Goal: Task Accomplishment & Management: Manage account settings

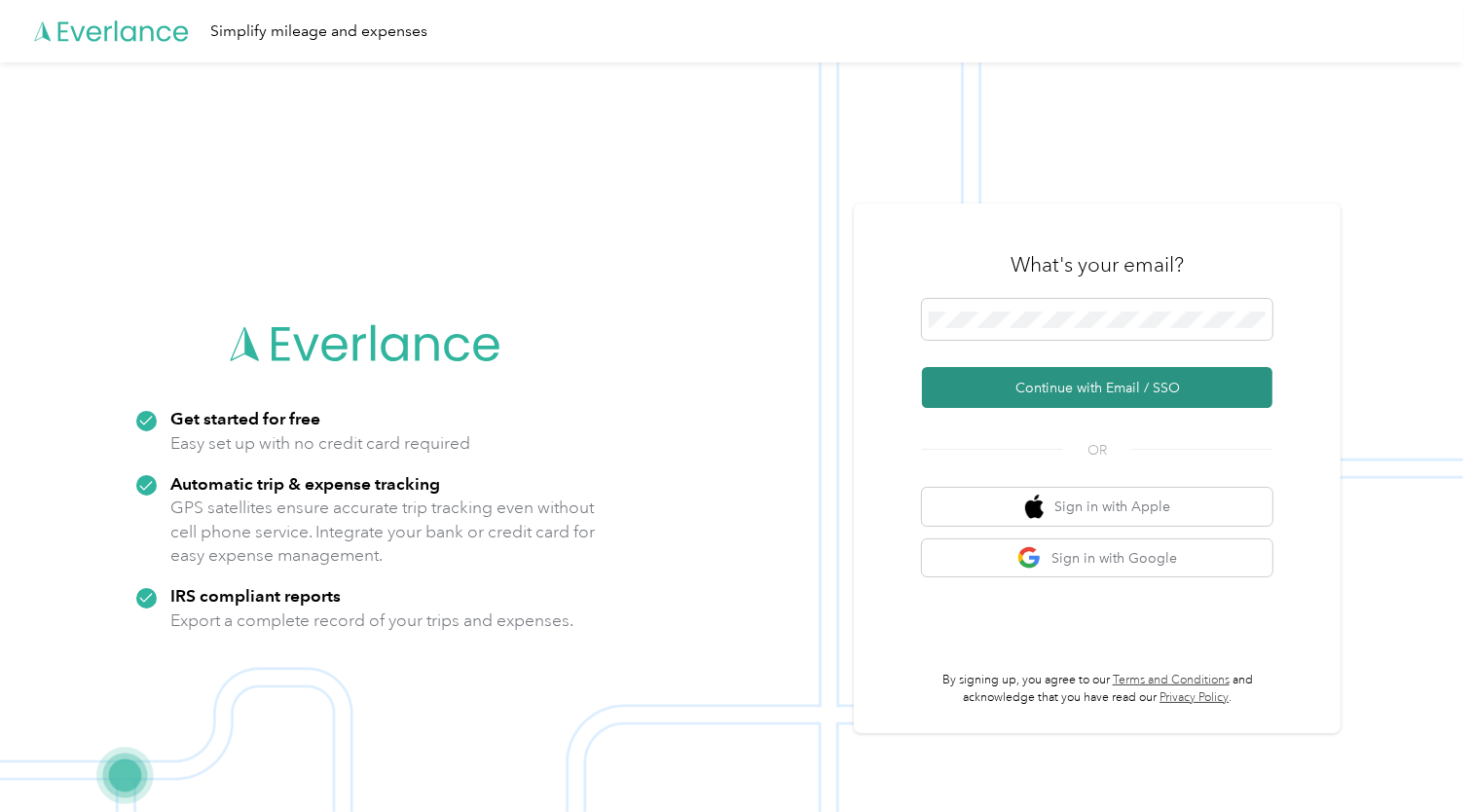
click at [1087, 395] on button "Continue with Email / SSO" at bounding box center [1096, 387] width 350 height 41
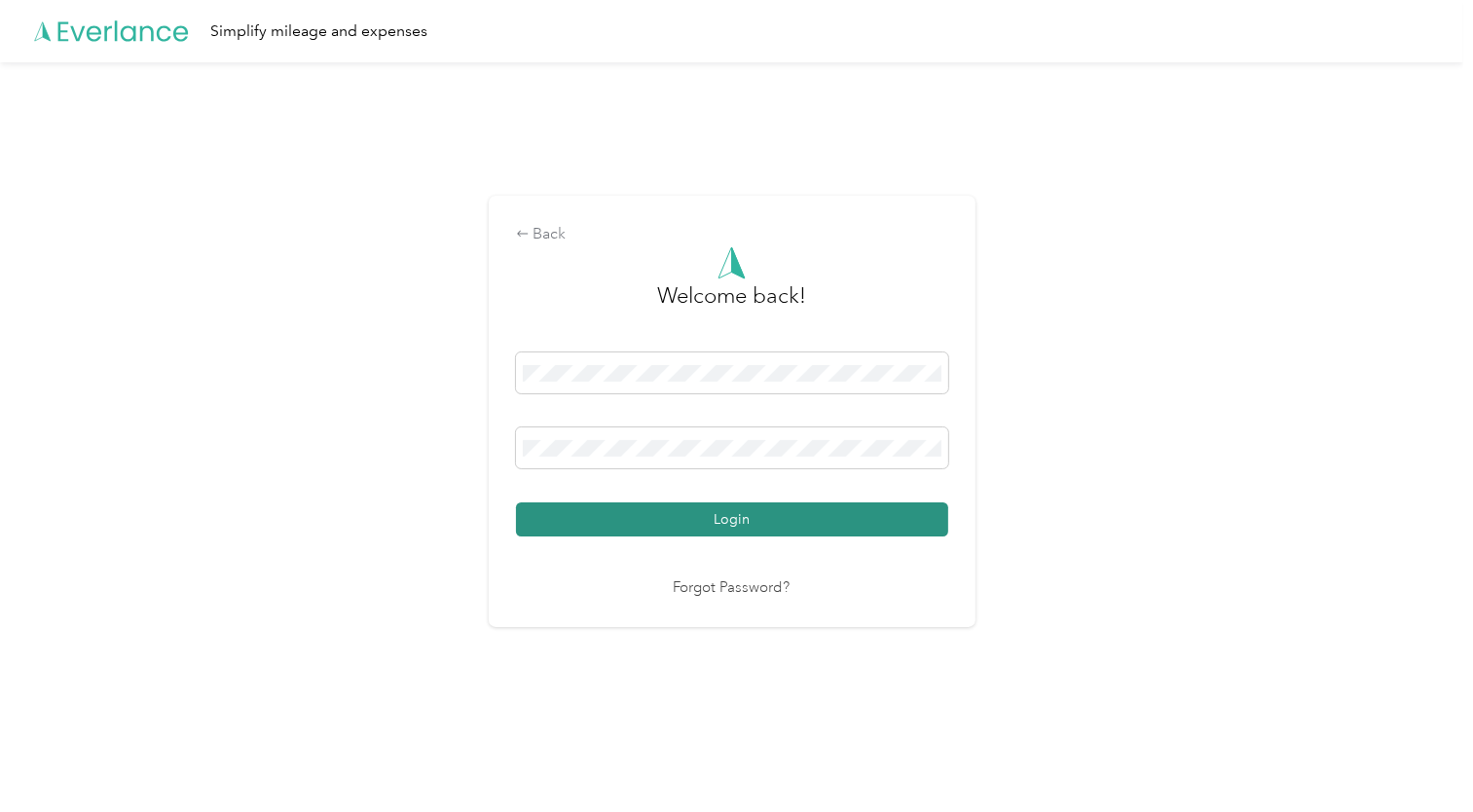
click at [806, 525] on button "Login" at bounding box center [732, 519] width 432 height 34
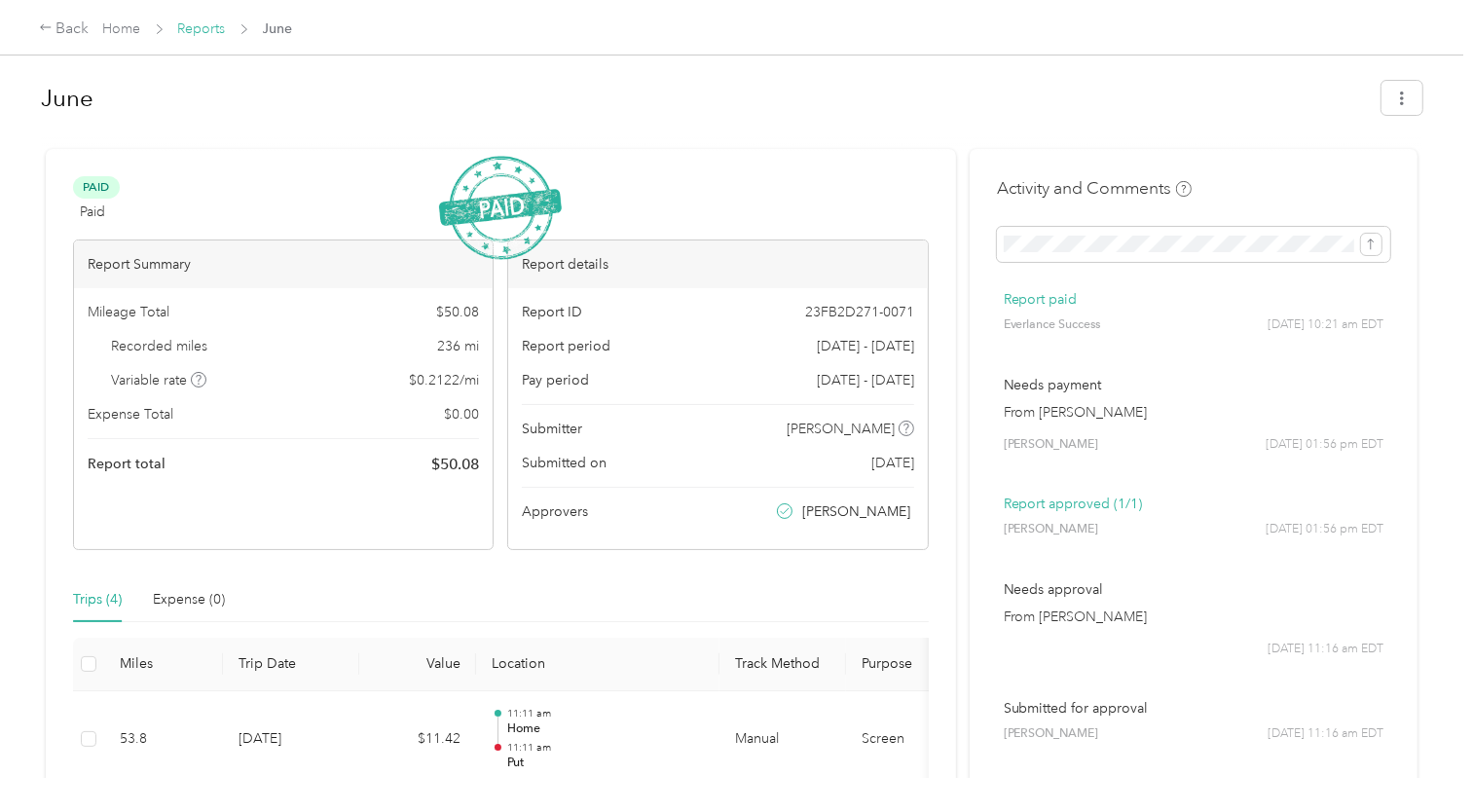
click at [195, 33] on link "Reports" at bounding box center [202, 28] width 48 height 17
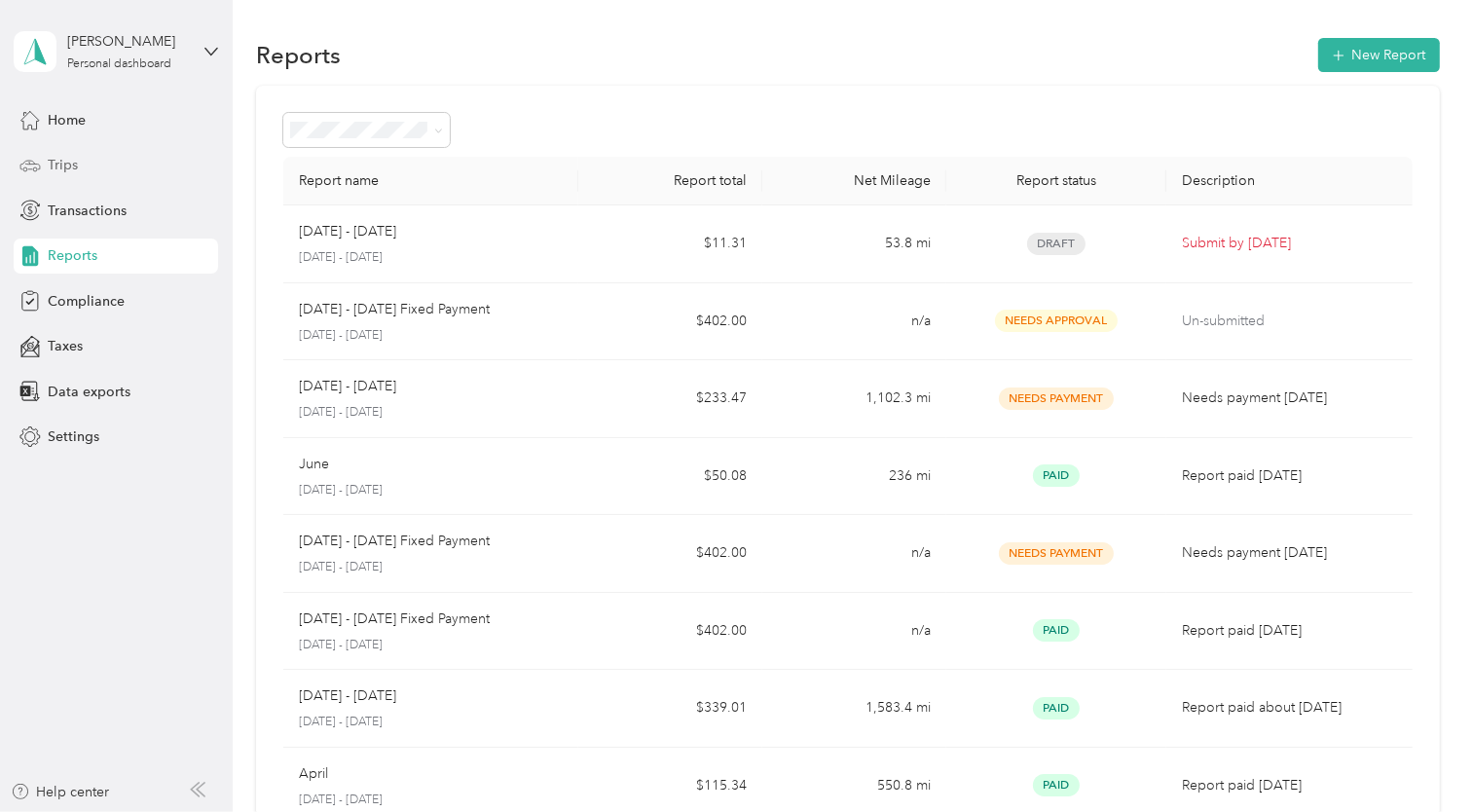
click at [65, 163] on span "Trips" at bounding box center [63, 165] width 30 height 21
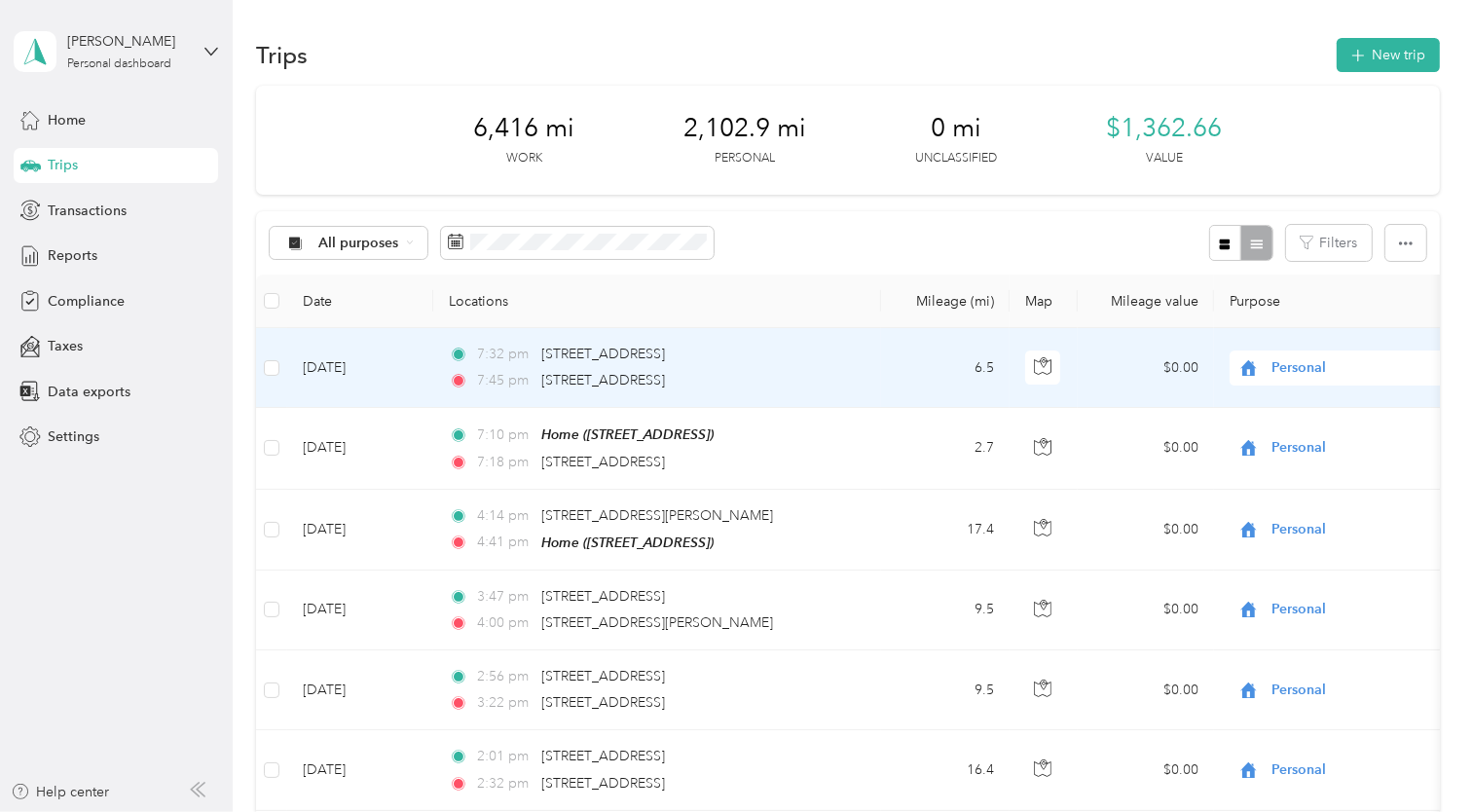
click at [1301, 377] on span "Personal" at bounding box center [1360, 368] width 178 height 22
click at [1301, 398] on span "Screen" at bounding box center [1368, 403] width 180 height 21
click at [1316, 371] on span "Screen" at bounding box center [1360, 368] width 178 height 22
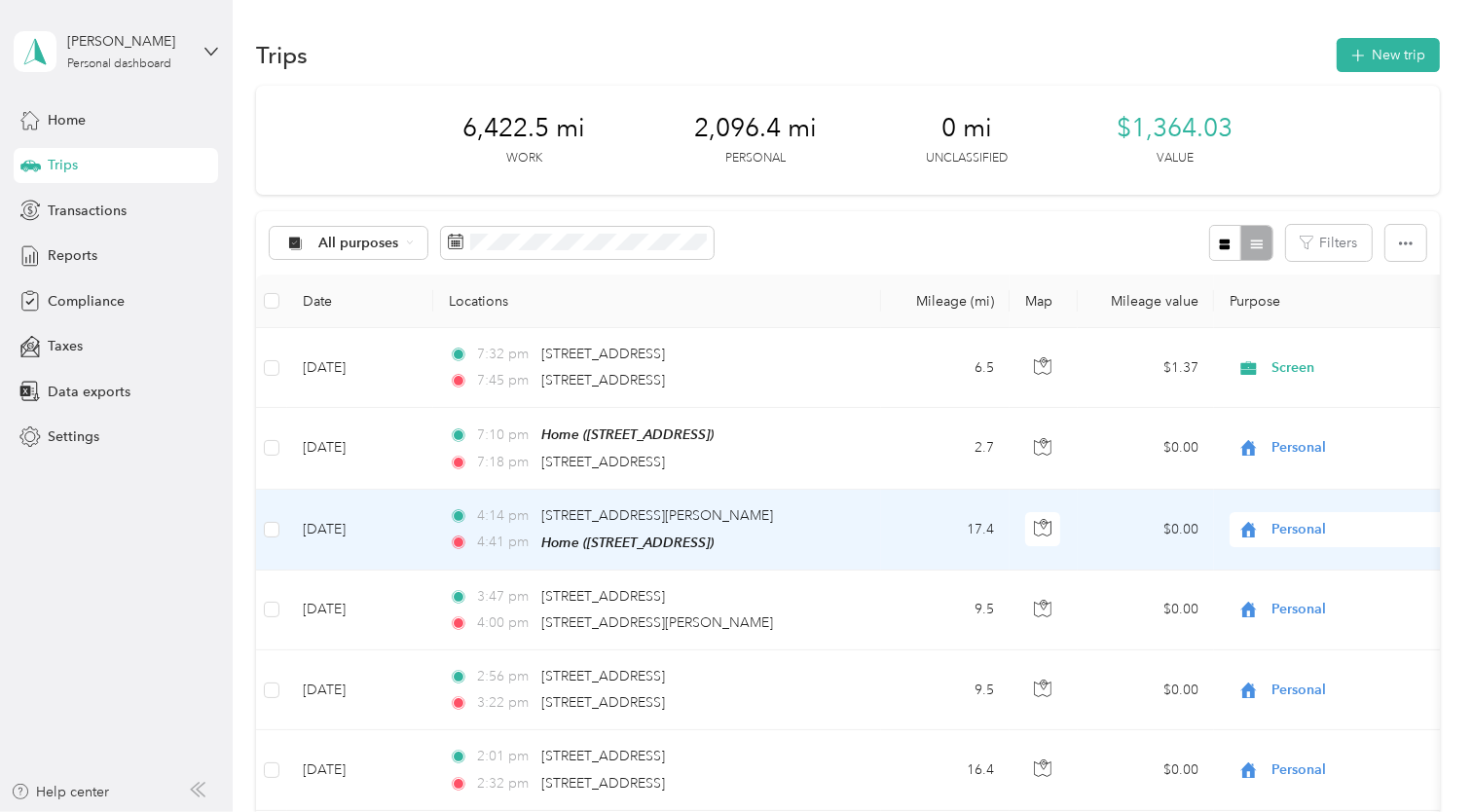
click at [1356, 504] on td "Personal" at bounding box center [1350, 530] width 273 height 80
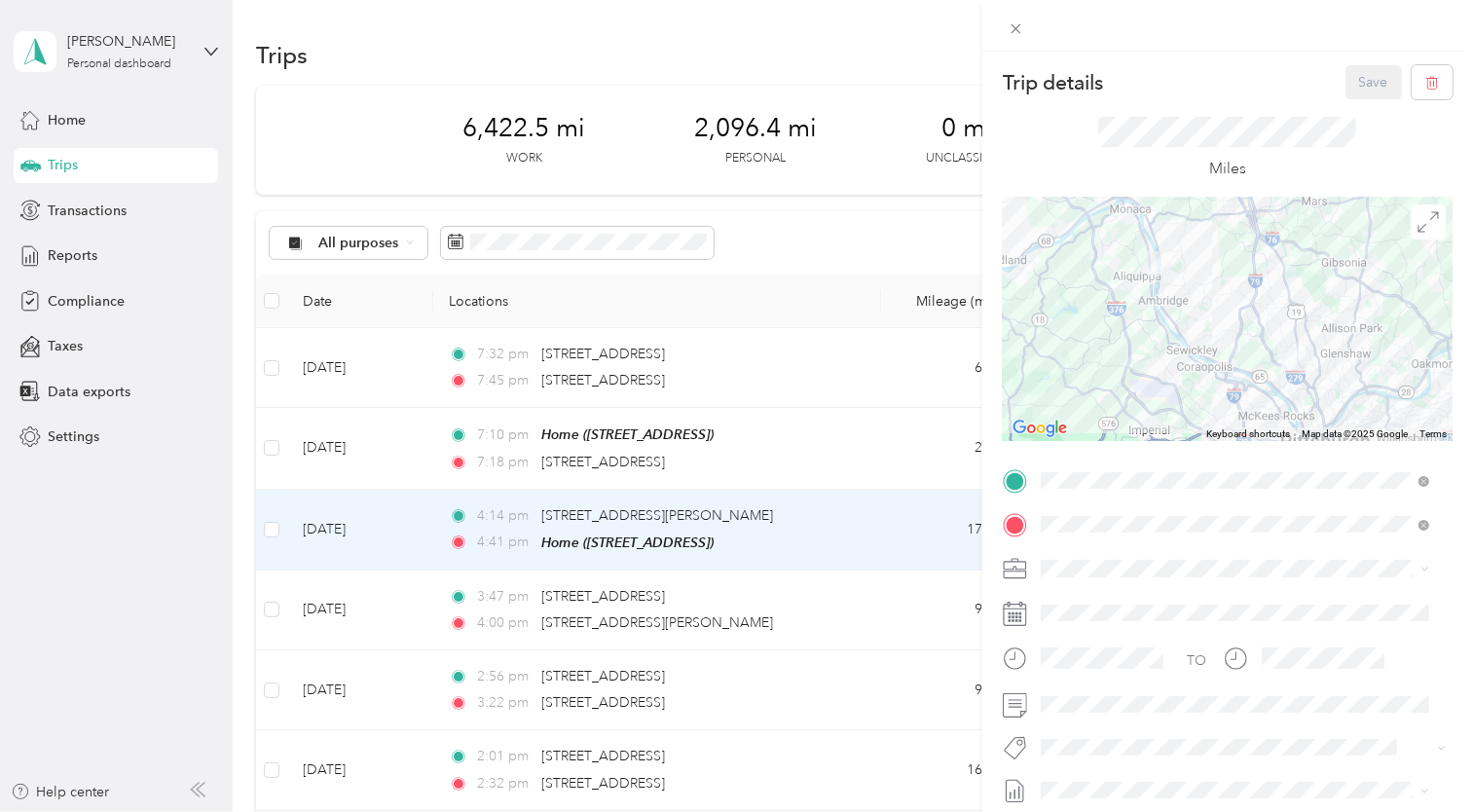
click at [842, 26] on div "Trip details Save This trip cannot be edited because it is either under review,…" at bounding box center [736, 406] width 1473 height 812
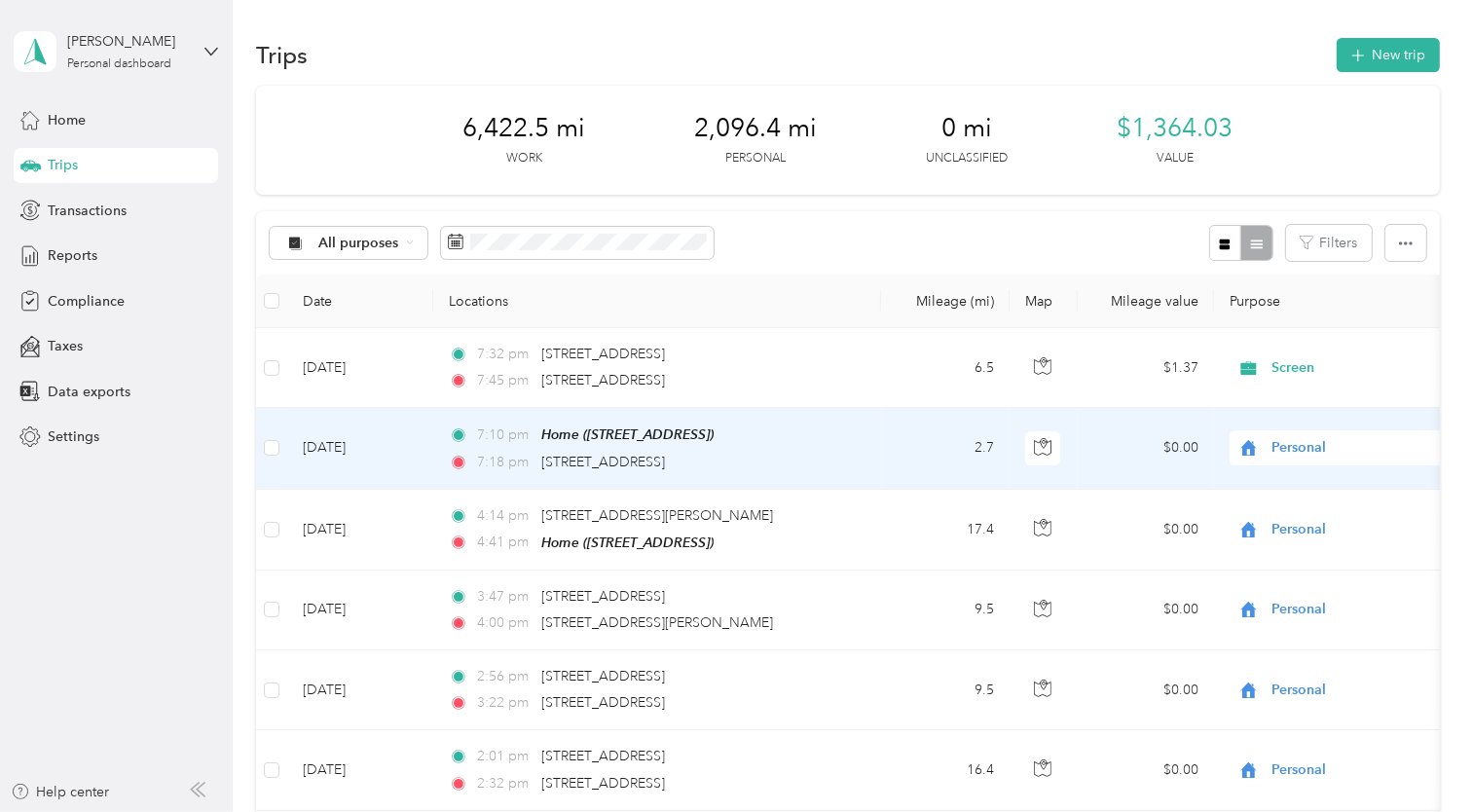
click at [1320, 453] on span "Personal" at bounding box center [1360, 448] width 178 height 22
click at [1316, 487] on span "Screen" at bounding box center [1368, 482] width 180 height 21
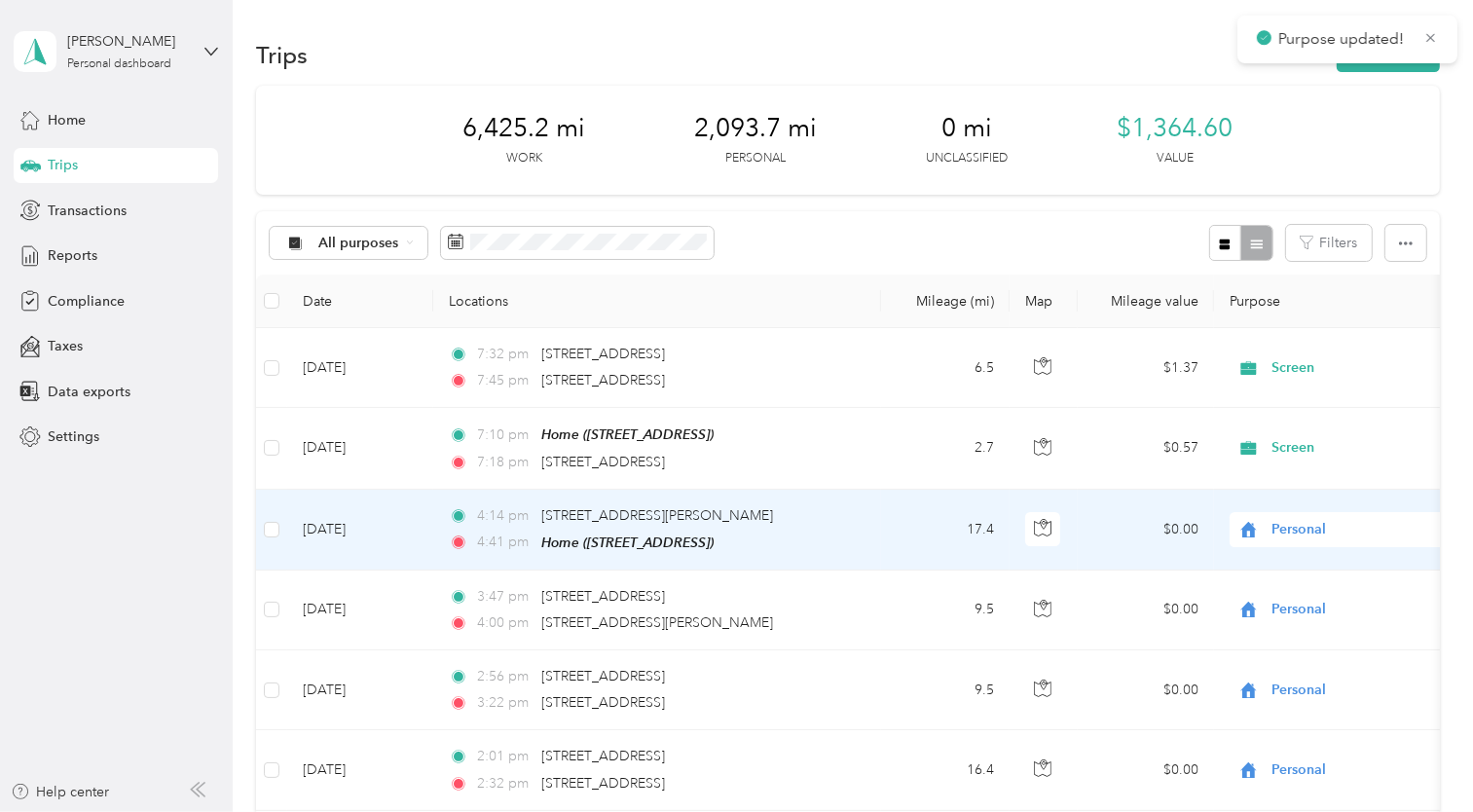
click at [1304, 519] on span "Personal" at bounding box center [1360, 530] width 178 height 22
click at [1307, 560] on span "Screen" at bounding box center [1368, 562] width 180 height 21
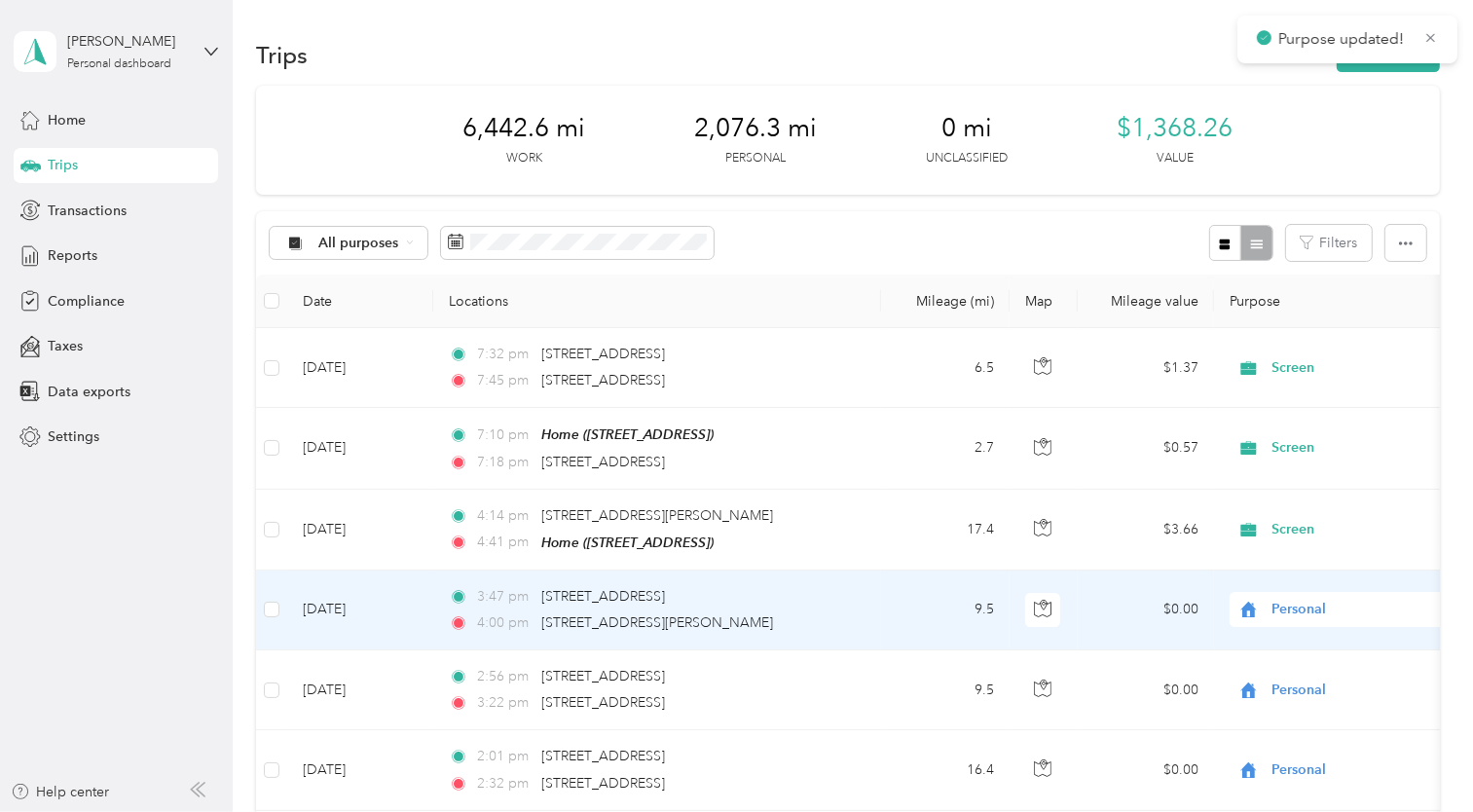
click at [1306, 610] on span "Personal" at bounding box center [1360, 609] width 178 height 22
click at [1302, 635] on span "Screen" at bounding box center [1368, 641] width 180 height 21
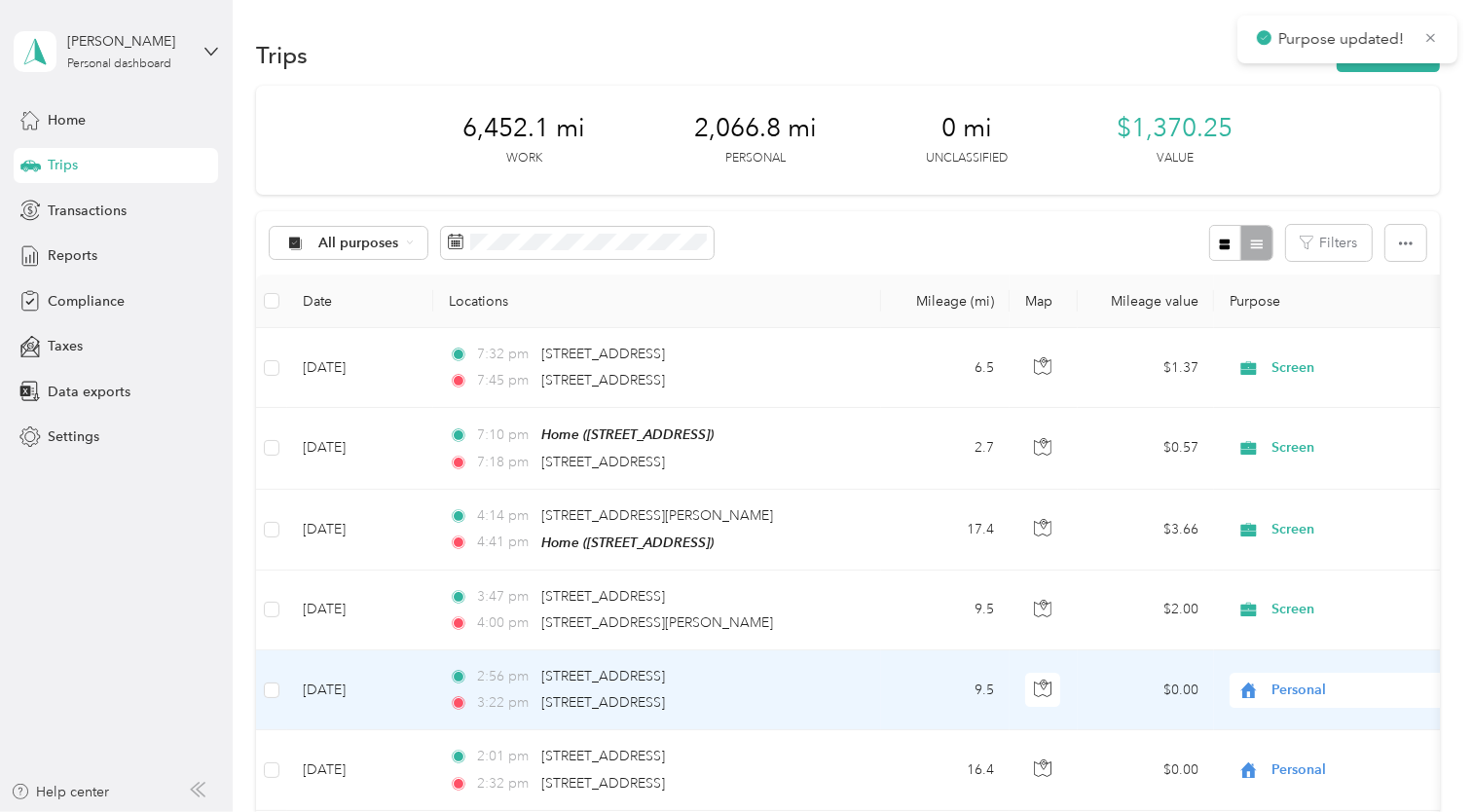
click at [1300, 687] on span "Personal" at bounding box center [1360, 690] width 178 height 22
click at [1312, 725] on span "Screen" at bounding box center [1368, 722] width 180 height 21
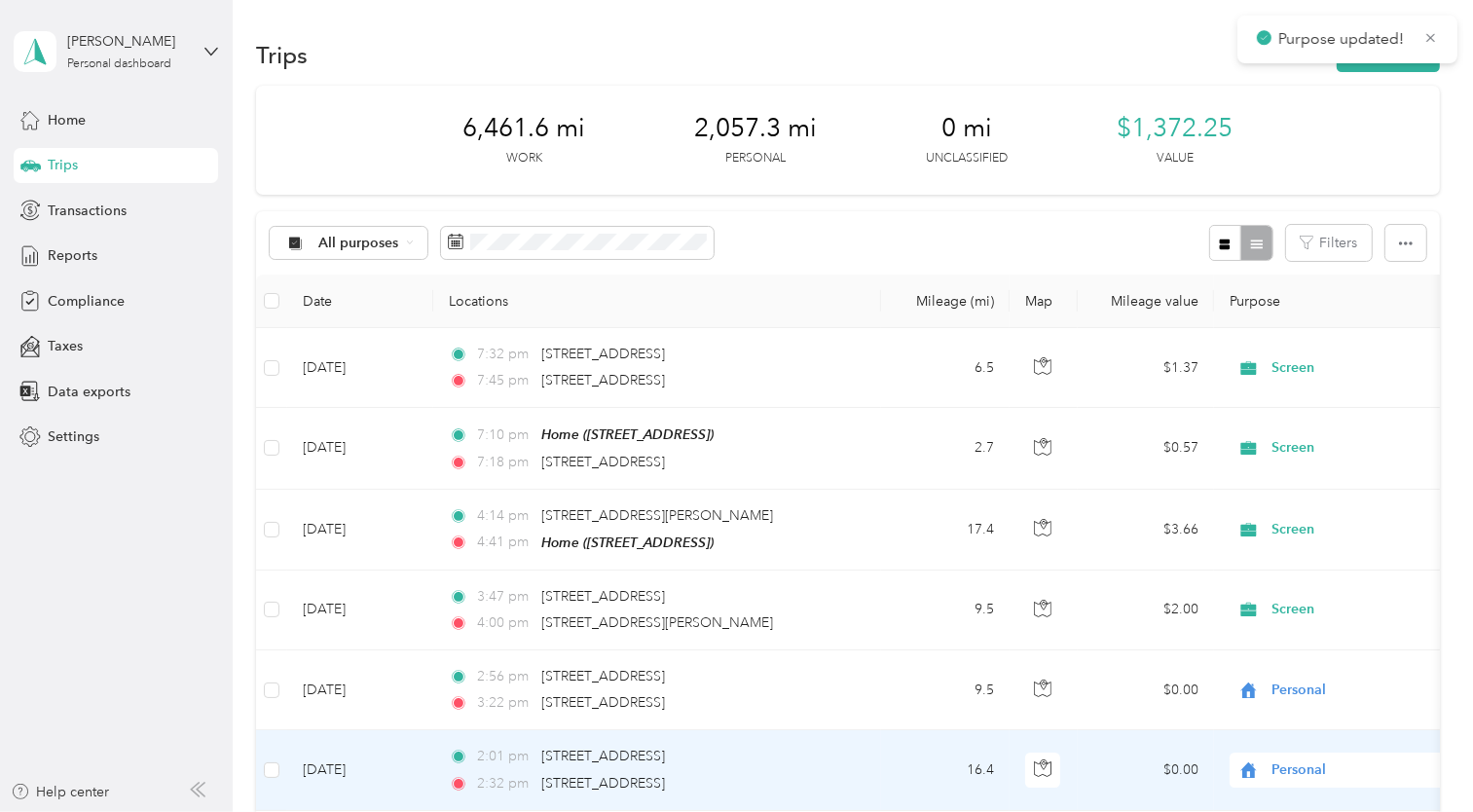
click at [1307, 766] on span "Personal" at bounding box center [1360, 770] width 178 height 22
click at [1295, 699] on span "Screen" at bounding box center [1368, 694] width 180 height 21
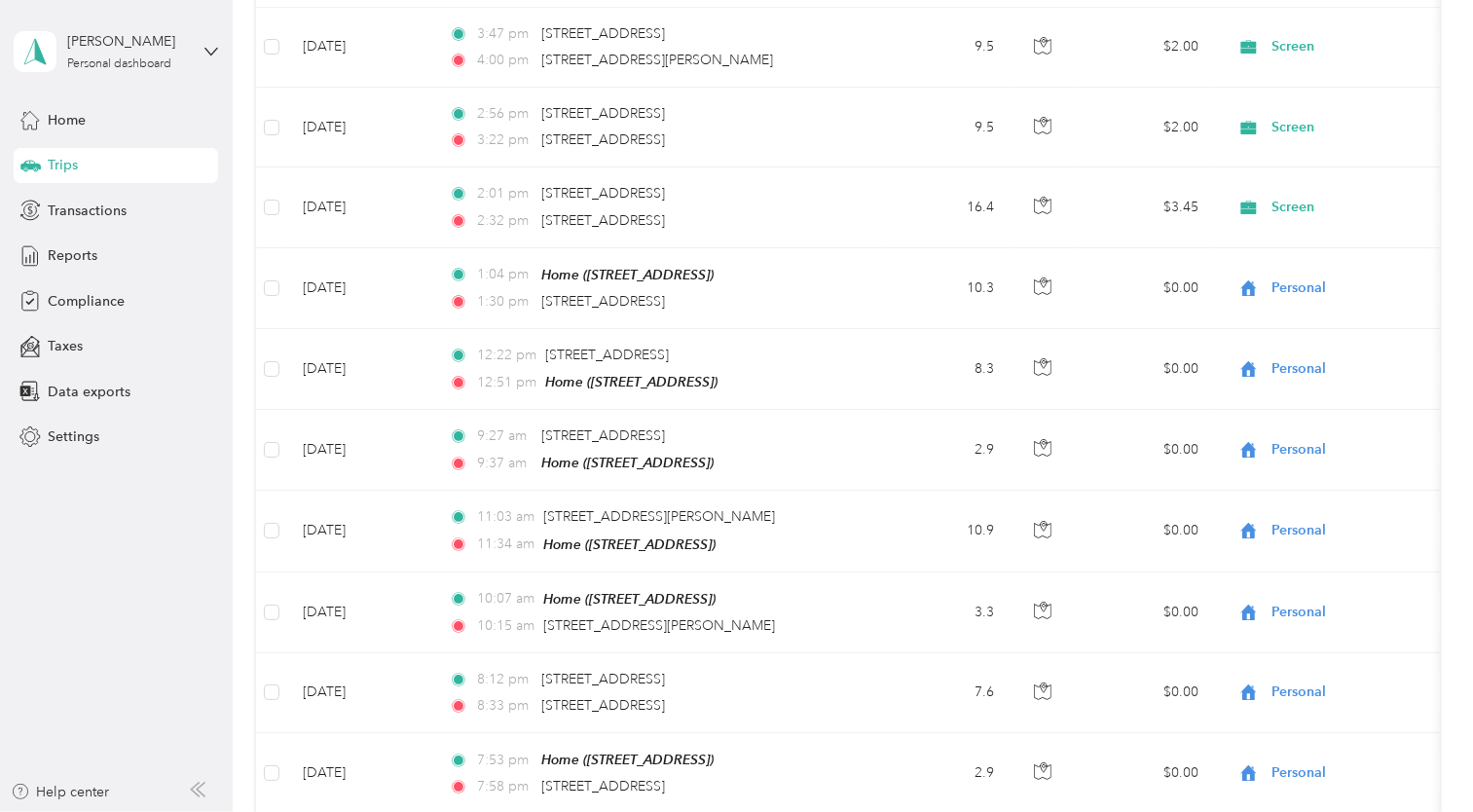
scroll to position [570, 0]
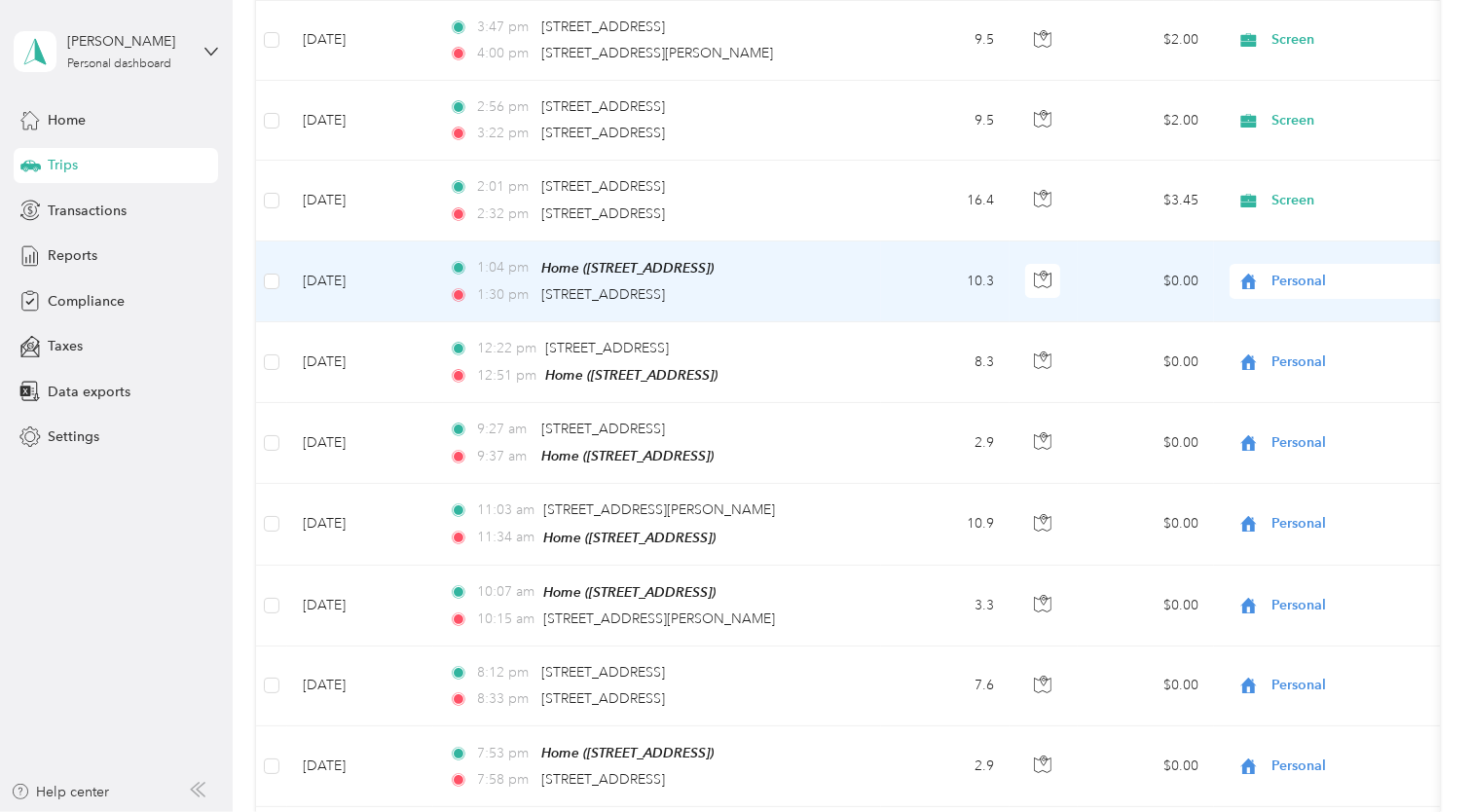
click at [1307, 276] on span "Personal" at bounding box center [1360, 281] width 178 height 22
click at [1305, 316] on span "Screen" at bounding box center [1368, 312] width 180 height 21
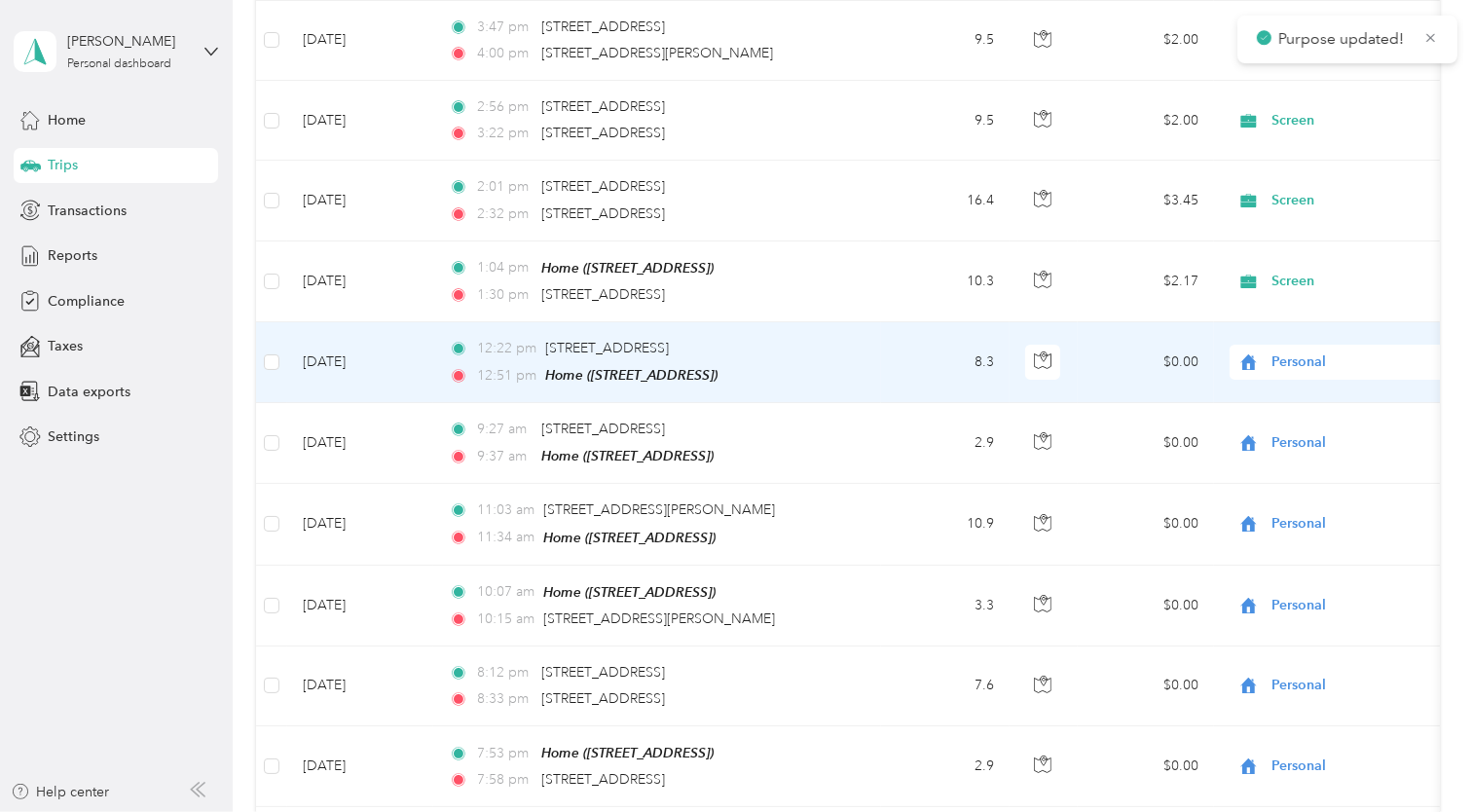
click at [1305, 352] on span "Personal" at bounding box center [1360, 362] width 178 height 22
click at [1303, 388] on span "Screen" at bounding box center [1368, 391] width 180 height 21
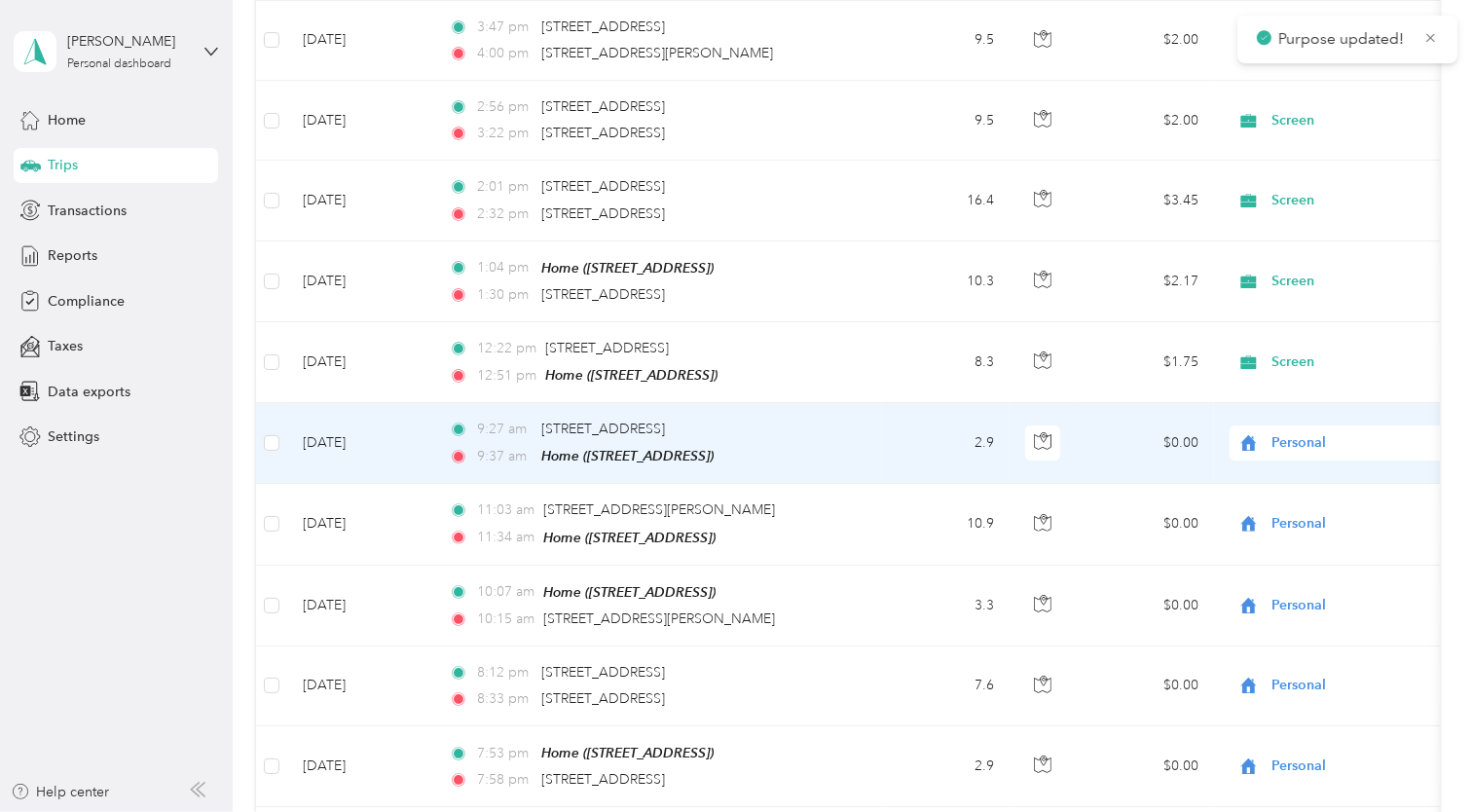
click at [1296, 434] on span "Personal" at bounding box center [1360, 443] width 178 height 22
click at [1299, 469] on span "Screen" at bounding box center [1368, 470] width 180 height 21
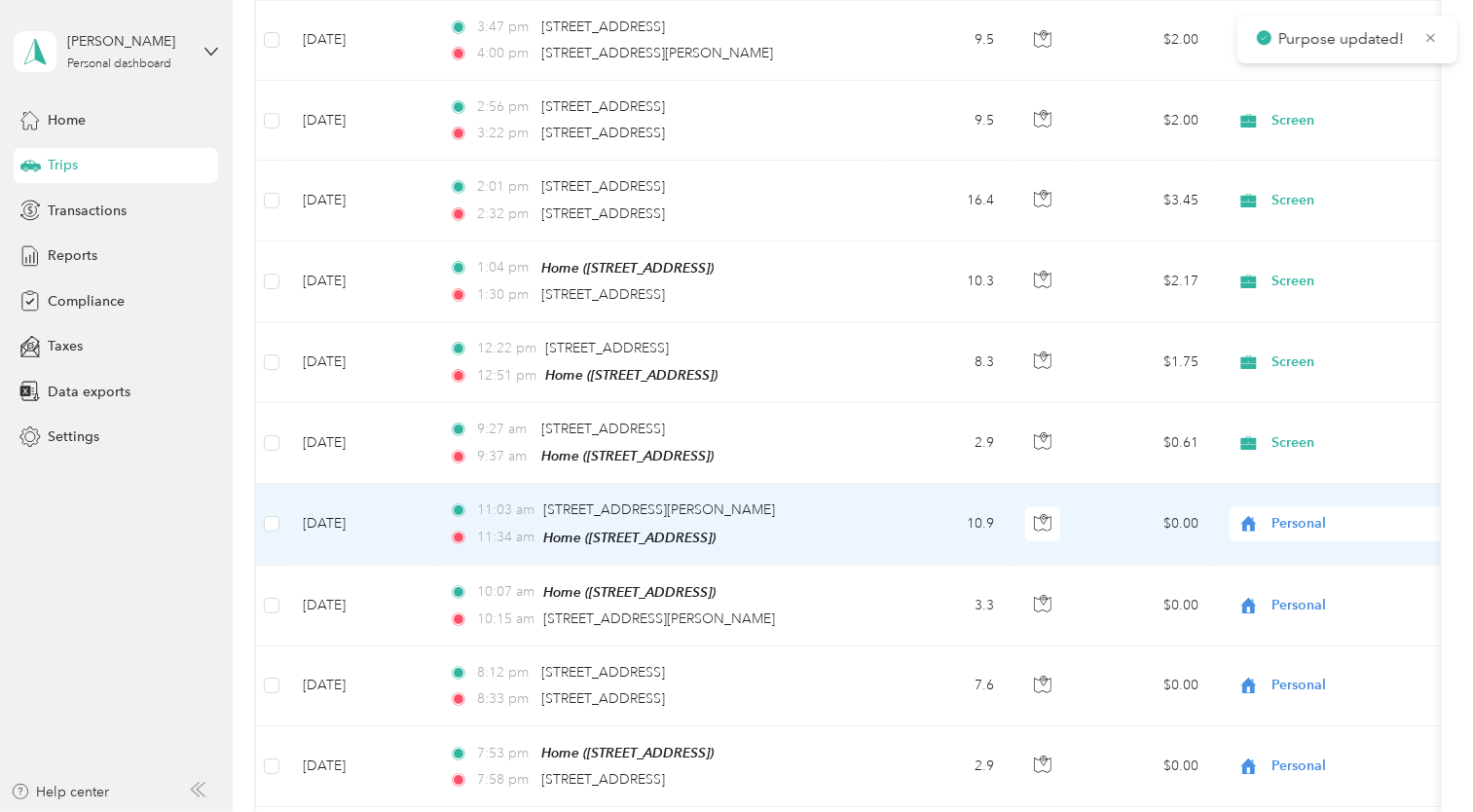
click at [1297, 513] on span "Personal" at bounding box center [1360, 524] width 178 height 22
click at [1297, 552] on span "Screen" at bounding box center [1368, 550] width 180 height 21
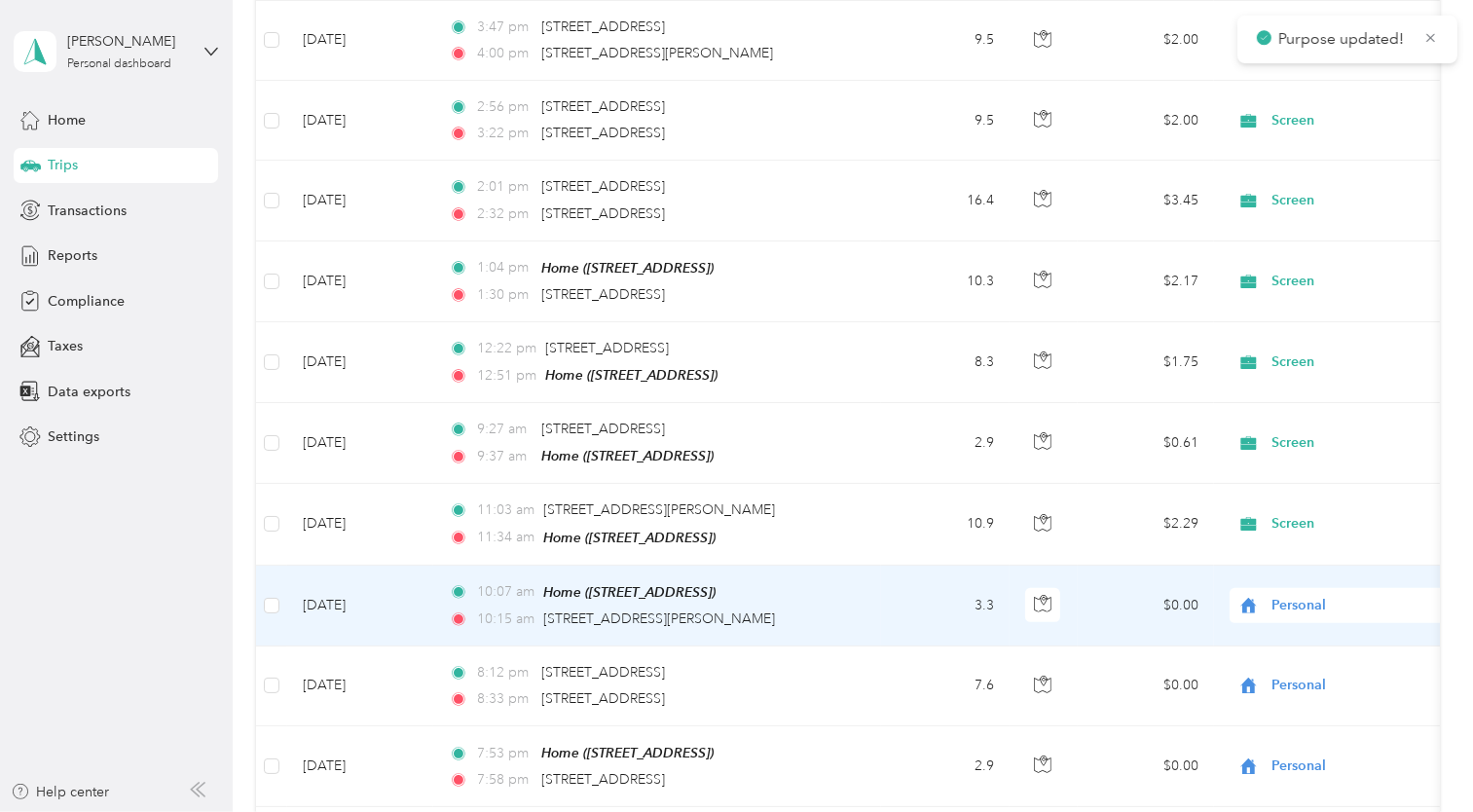
click at [1296, 595] on span "Personal" at bounding box center [1360, 605] width 178 height 22
click at [1297, 635] on span "Screen" at bounding box center [1368, 630] width 180 height 21
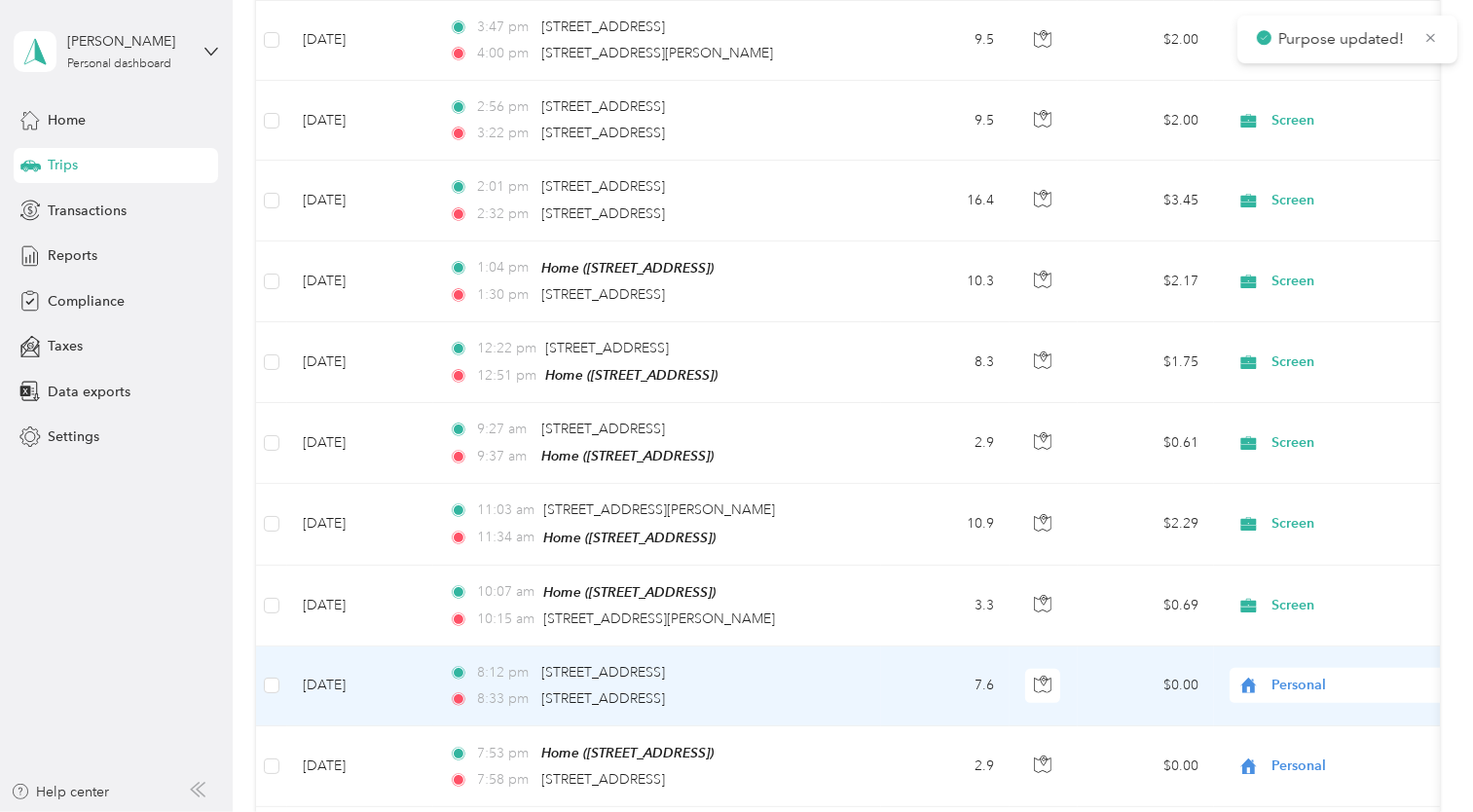
click at [1302, 675] on span "Personal" at bounding box center [1360, 685] width 178 height 22
click at [1303, 707] on span "Screen" at bounding box center [1368, 710] width 180 height 21
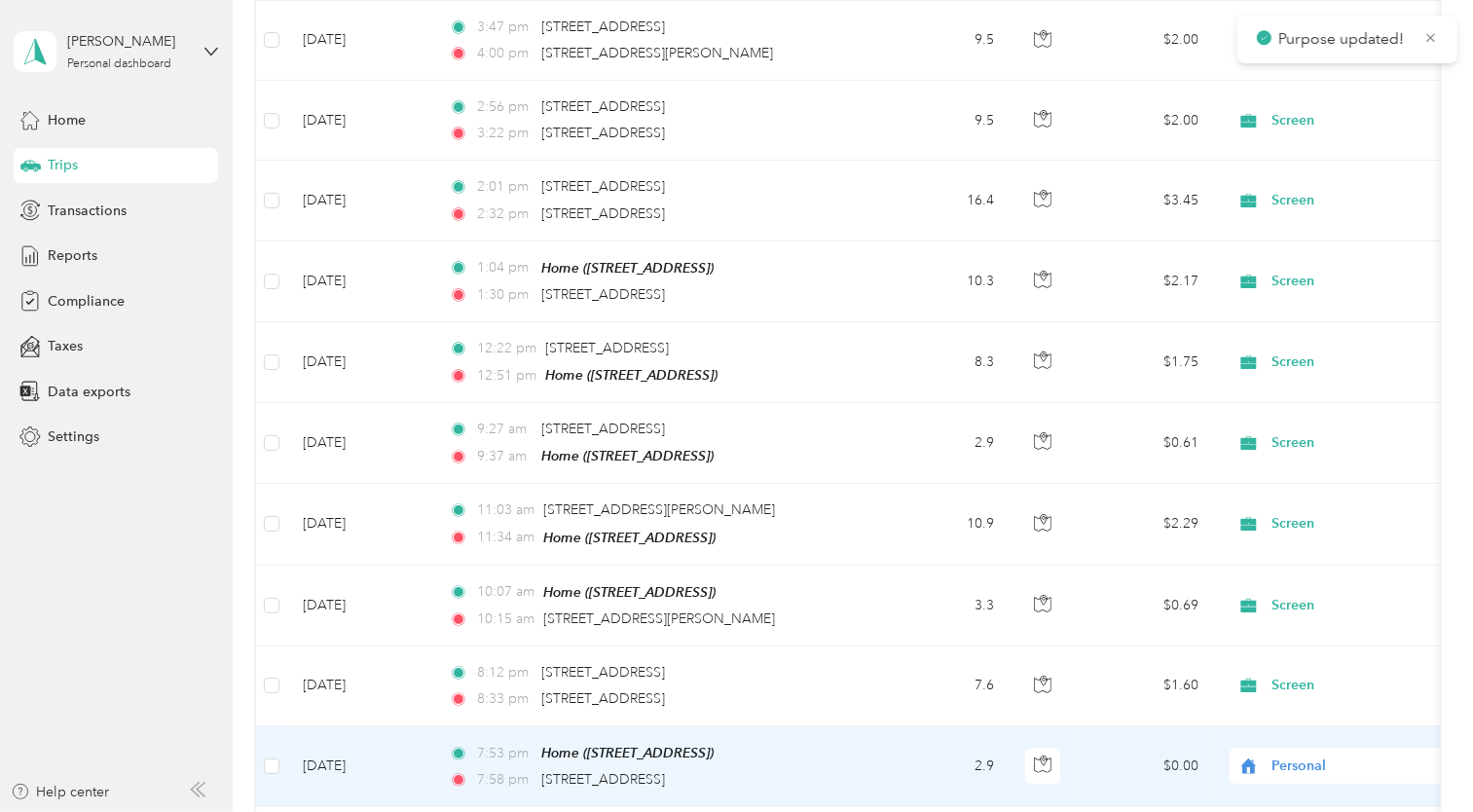
click at [1305, 765] on div "Personal" at bounding box center [1350, 766] width 241 height 35
click at [1301, 699] on ol "Screen Personal" at bounding box center [1351, 699] width 241 height 68
click at [1300, 755] on span "Personal" at bounding box center [1360, 766] width 178 height 22
click at [1296, 684] on span "Screen" at bounding box center [1368, 683] width 180 height 21
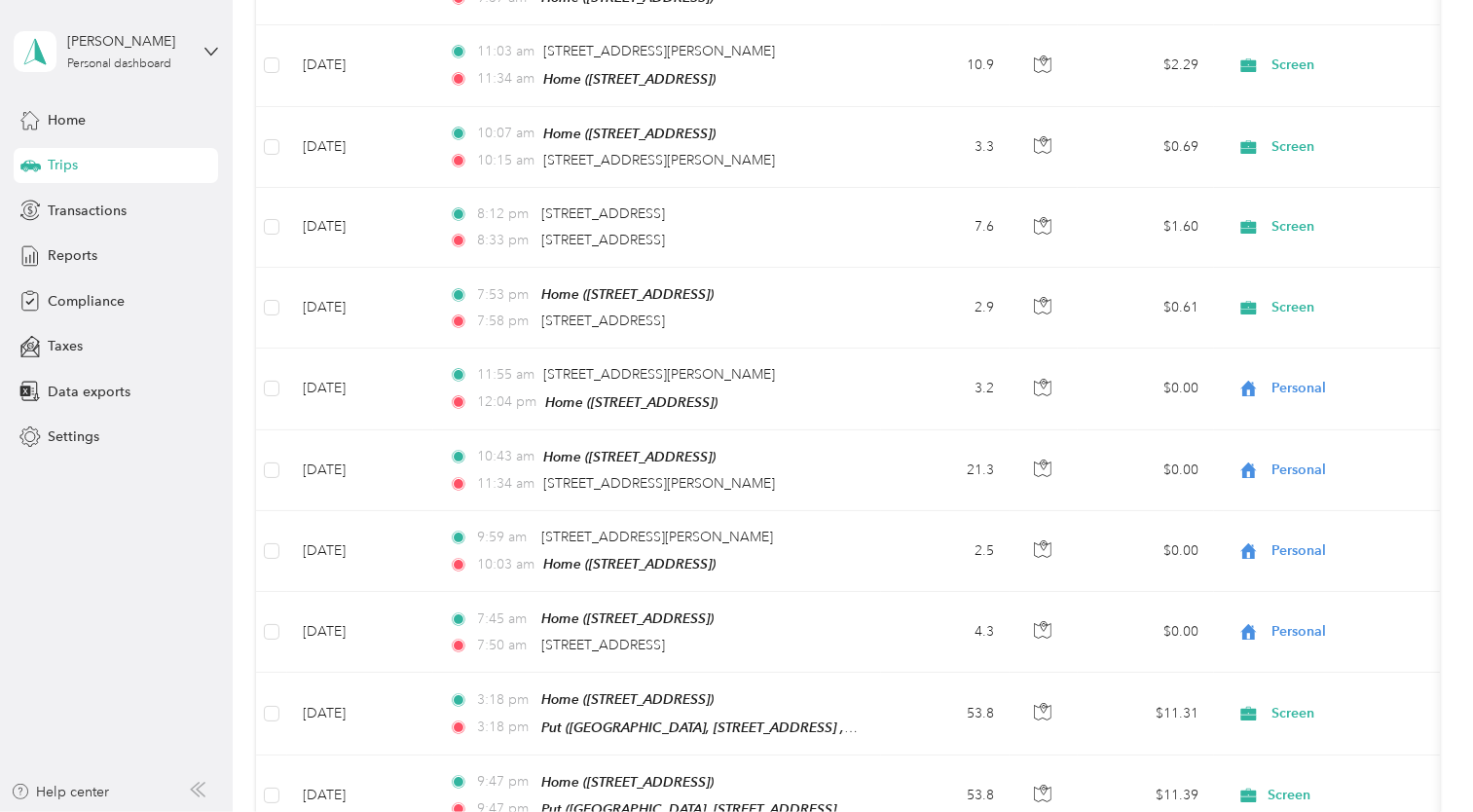
scroll to position [1033, 0]
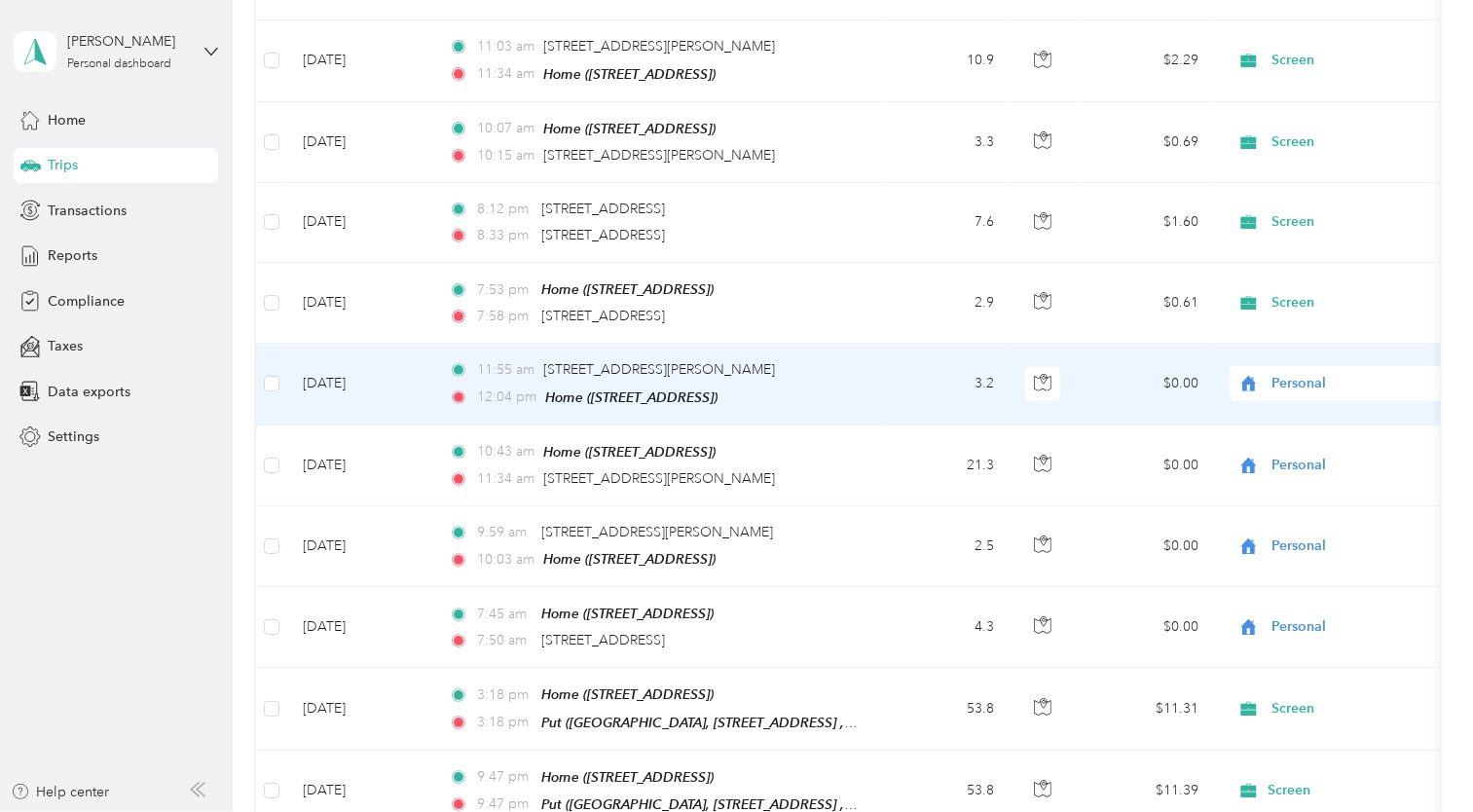
click at [1304, 373] on span "Personal" at bounding box center [1360, 383] width 178 height 22
click at [1301, 400] on span "Screen" at bounding box center [1368, 406] width 180 height 21
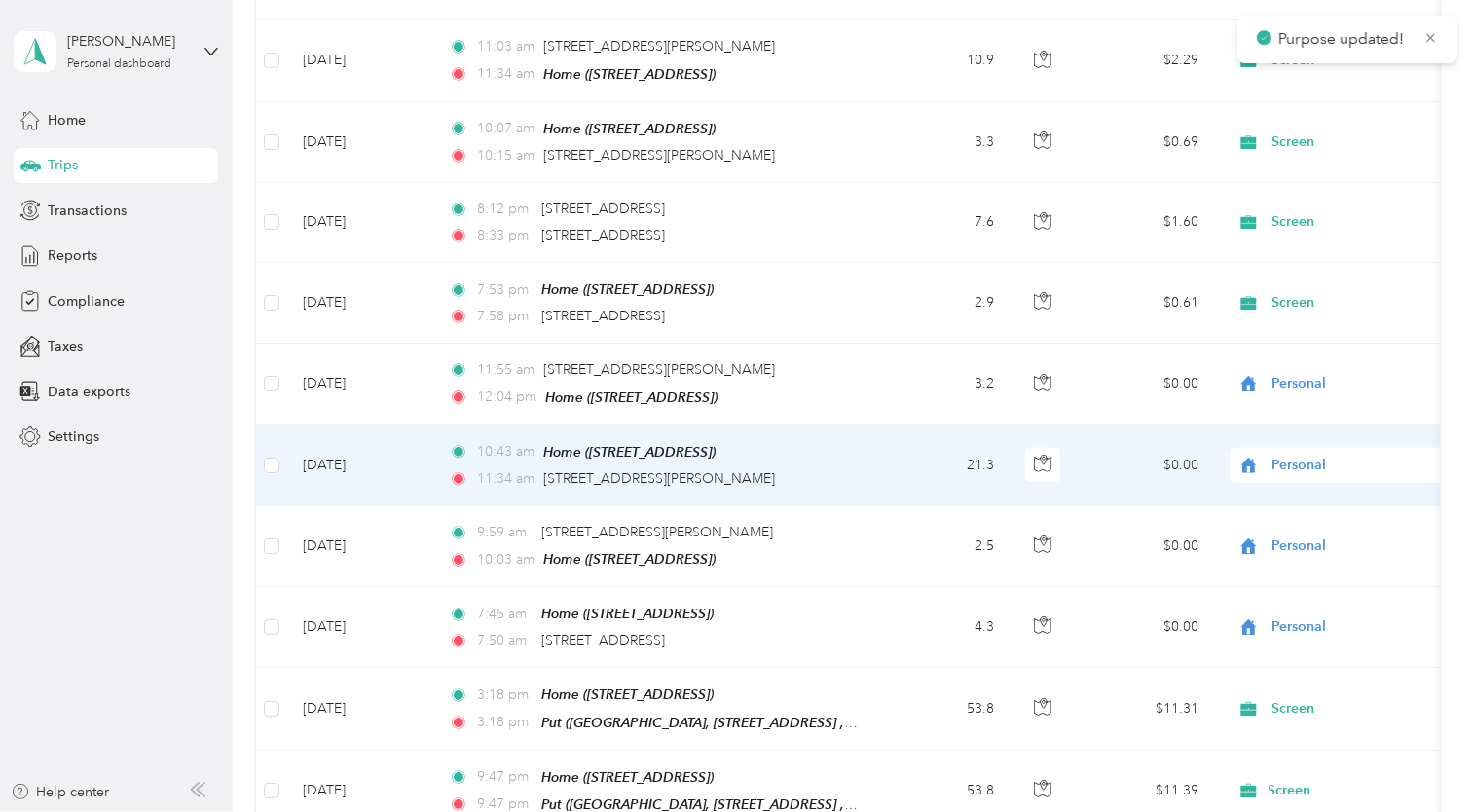
click at [1298, 455] on span "Personal" at bounding box center [1360, 466] width 178 height 22
click at [1311, 496] on li "Screen" at bounding box center [1351, 485] width 241 height 34
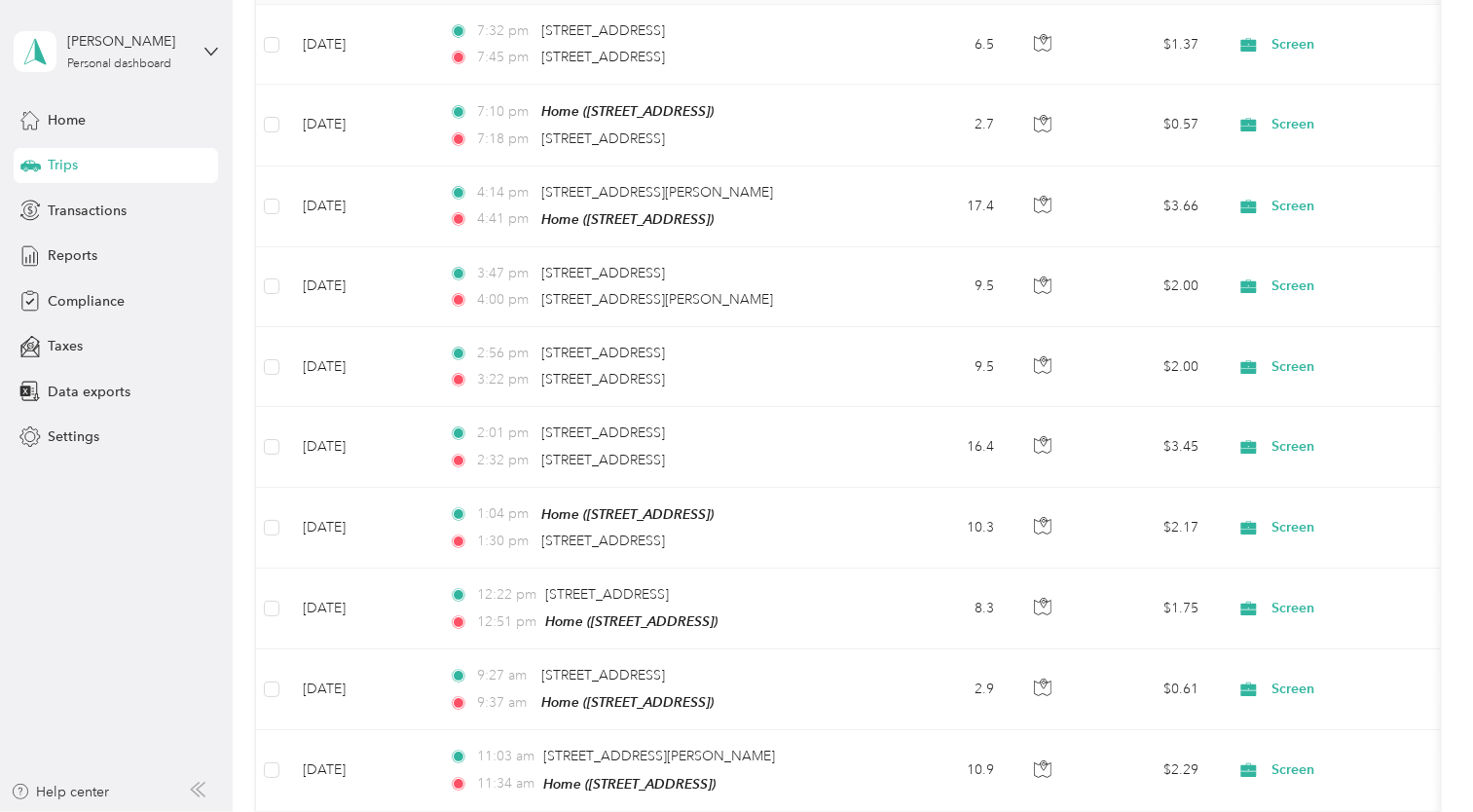
scroll to position [0, 0]
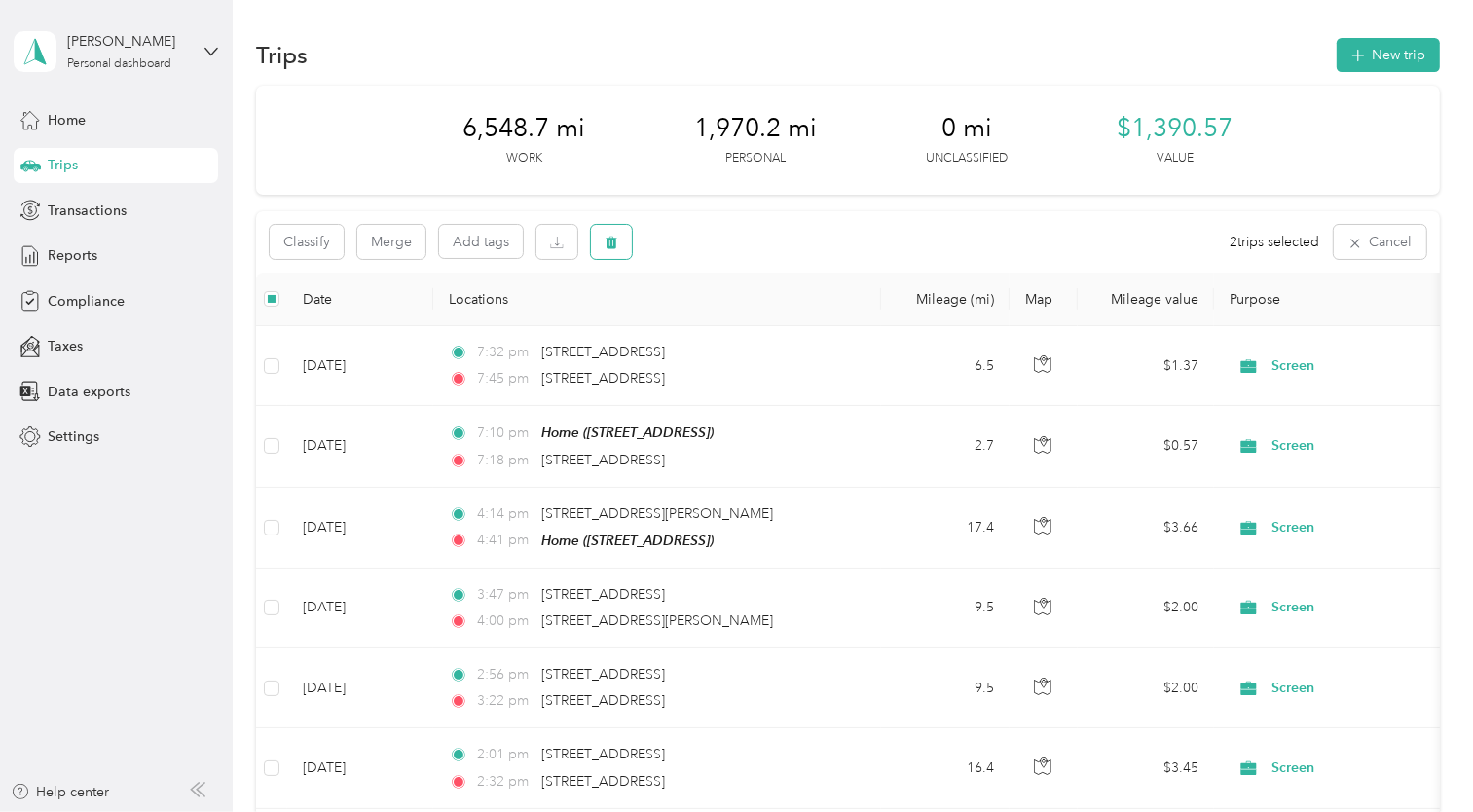
click at [615, 238] on icon "button" at bounding box center [612, 242] width 12 height 13
click at [751, 328] on button "Yes" at bounding box center [756, 324] width 38 height 31
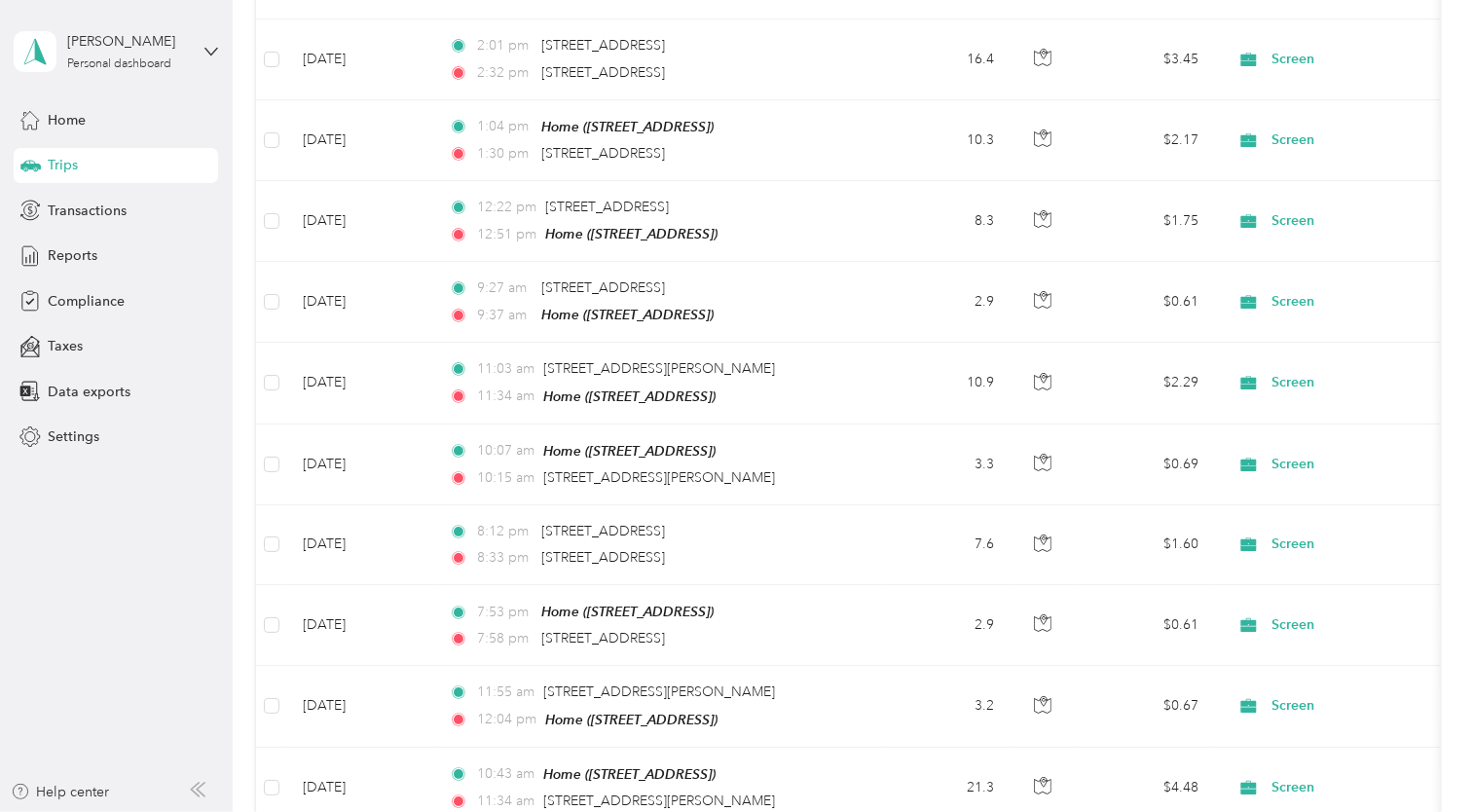
scroll to position [1421, 0]
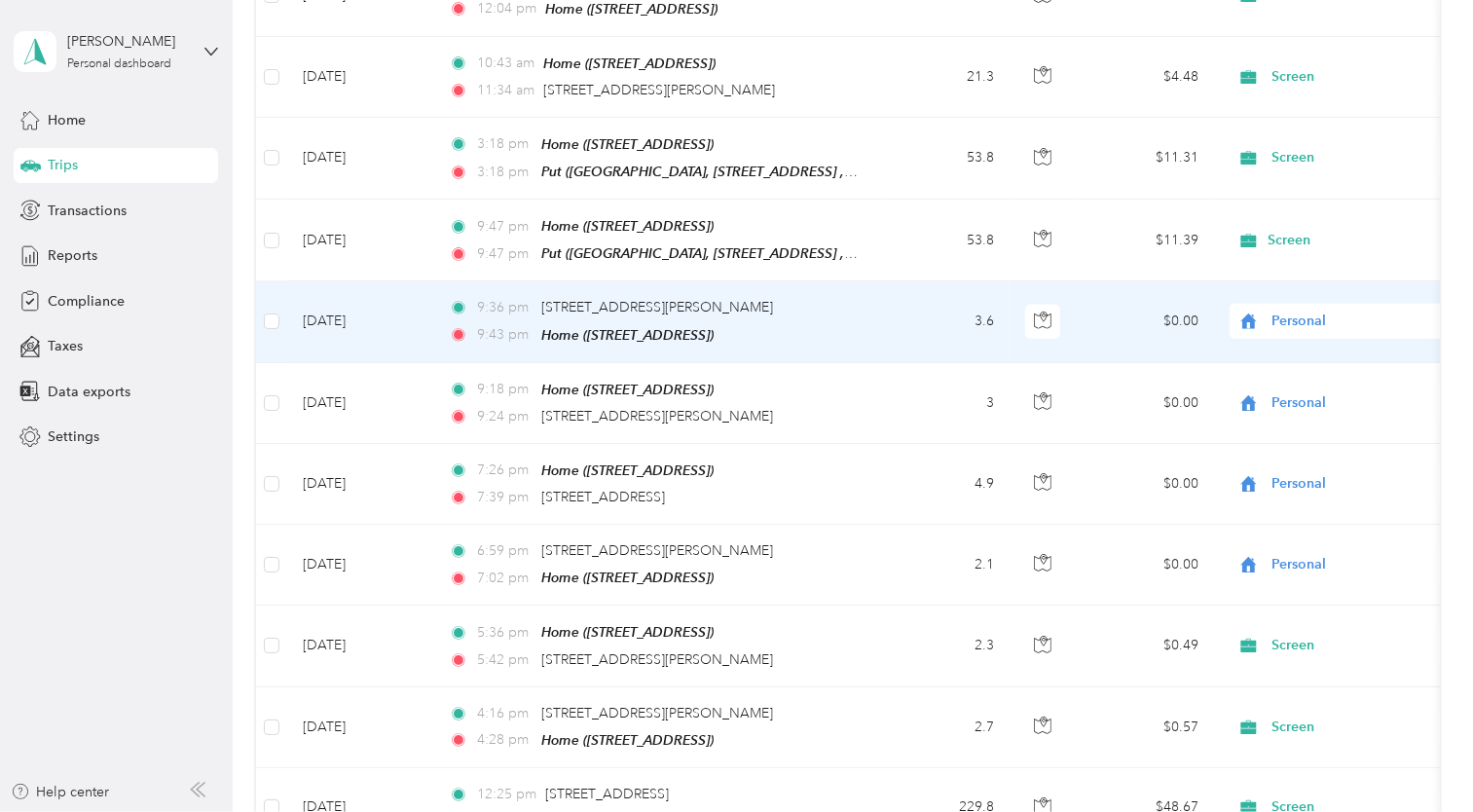
click at [1287, 311] on span "Personal" at bounding box center [1360, 322] width 178 height 22
click at [1287, 335] on span "Screen" at bounding box center [1368, 333] width 180 height 21
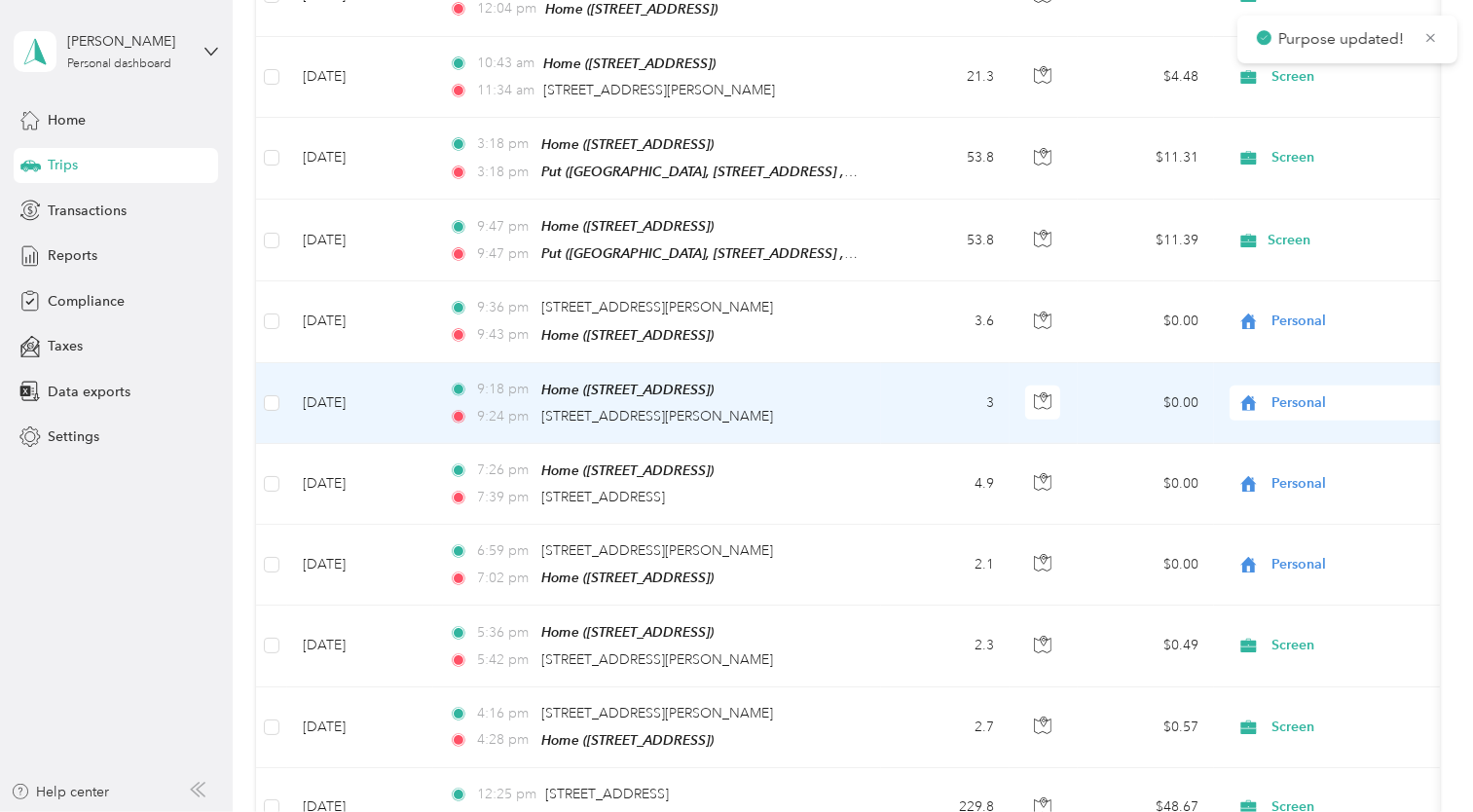
click at [1300, 391] on div "Personal" at bounding box center [1350, 403] width 241 height 35
click at [1303, 418] on span "Screen" at bounding box center [1368, 417] width 180 height 21
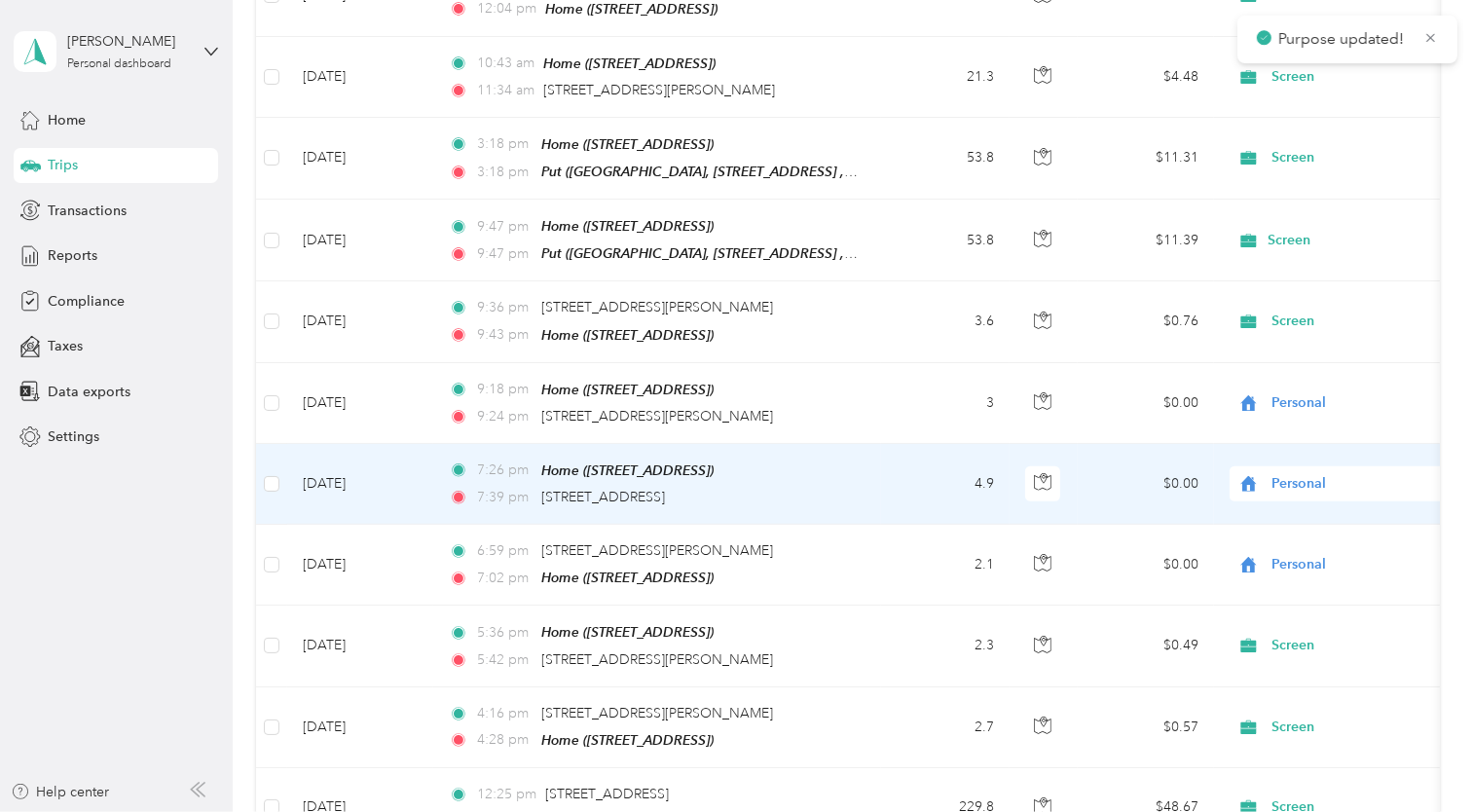
click at [1308, 473] on span "Personal" at bounding box center [1360, 483] width 178 height 22
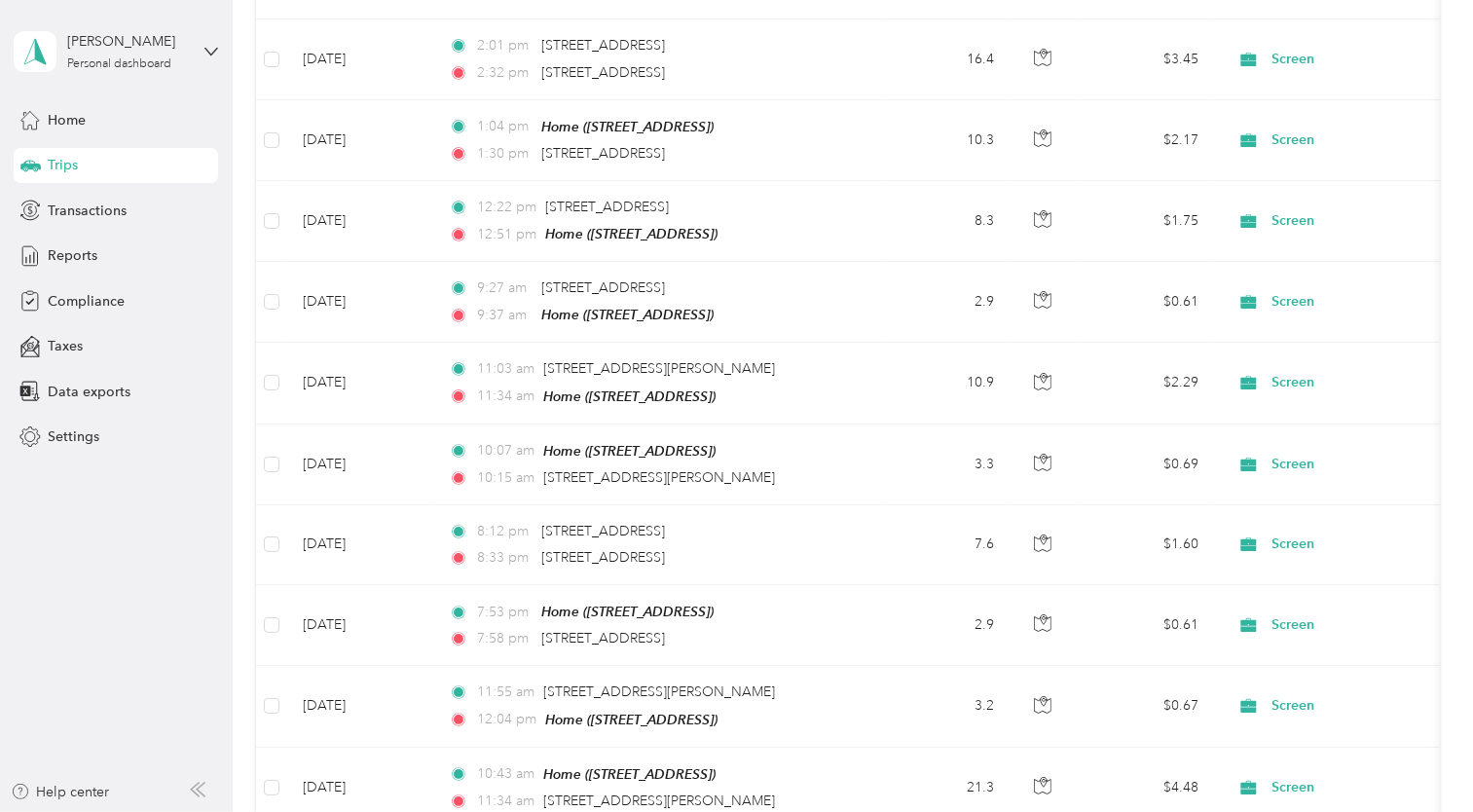
scroll to position [0, 0]
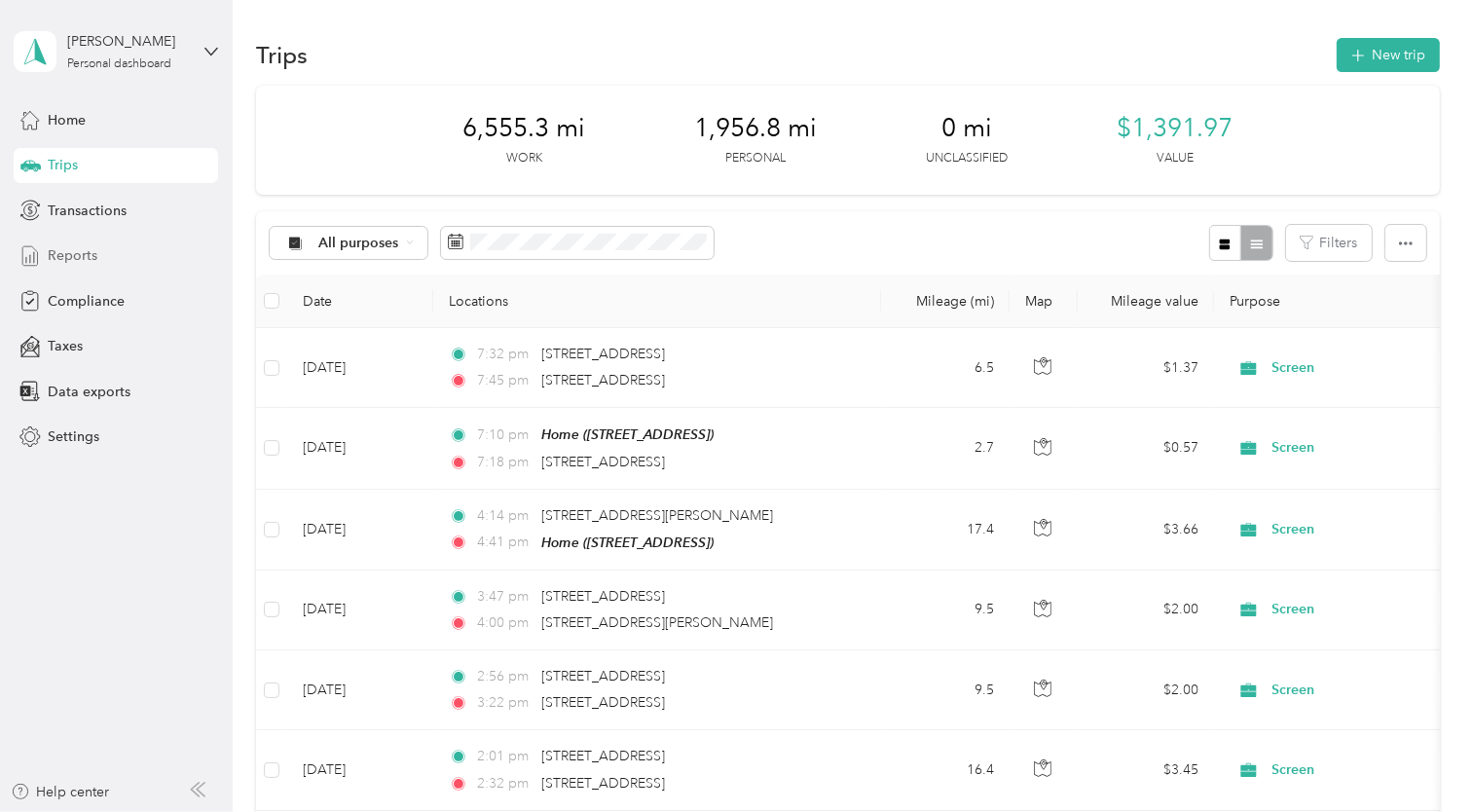
click at [81, 258] on span "Reports" at bounding box center [73, 255] width 50 height 21
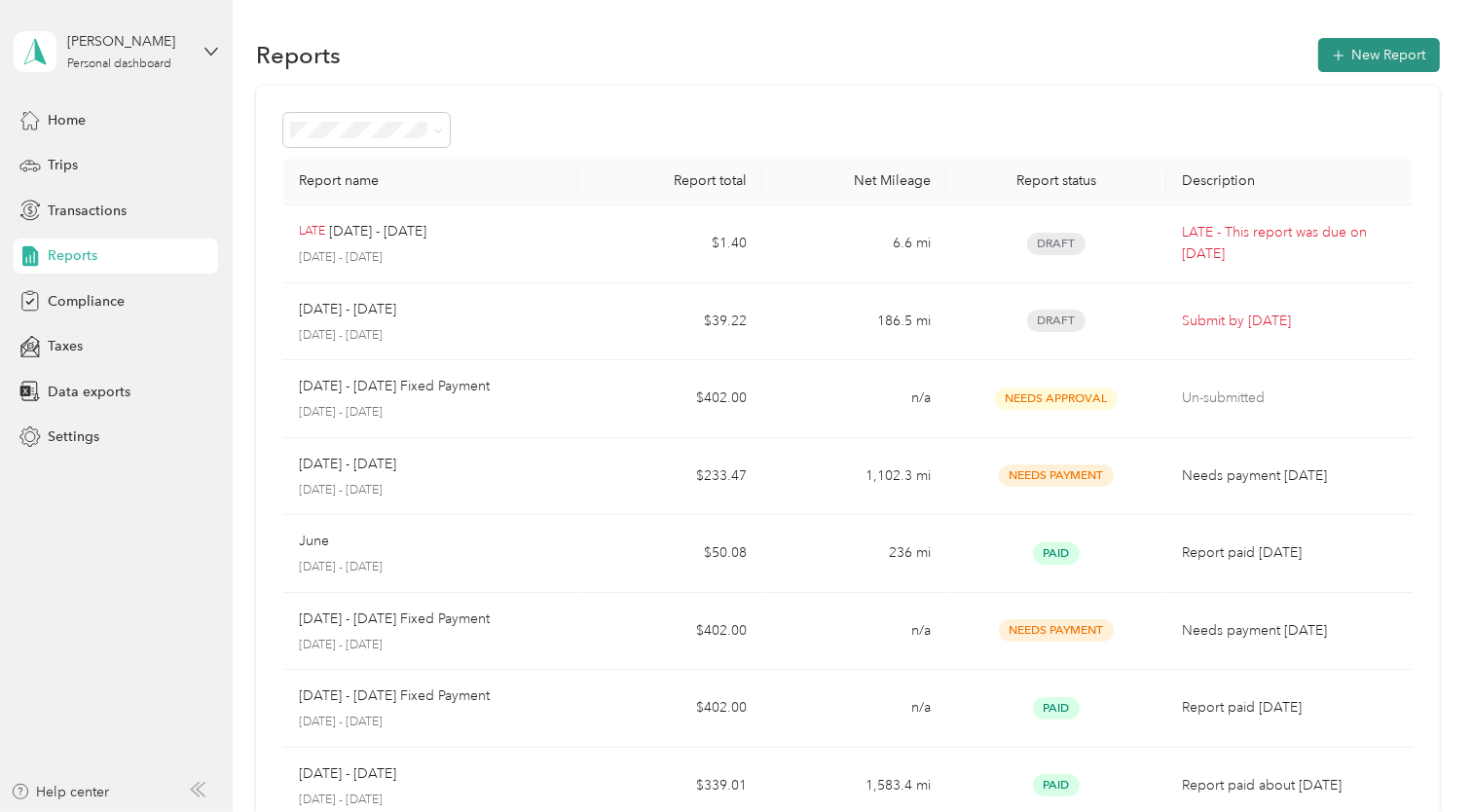
click at [1396, 60] on button "New Report" at bounding box center [1379, 55] width 122 height 34
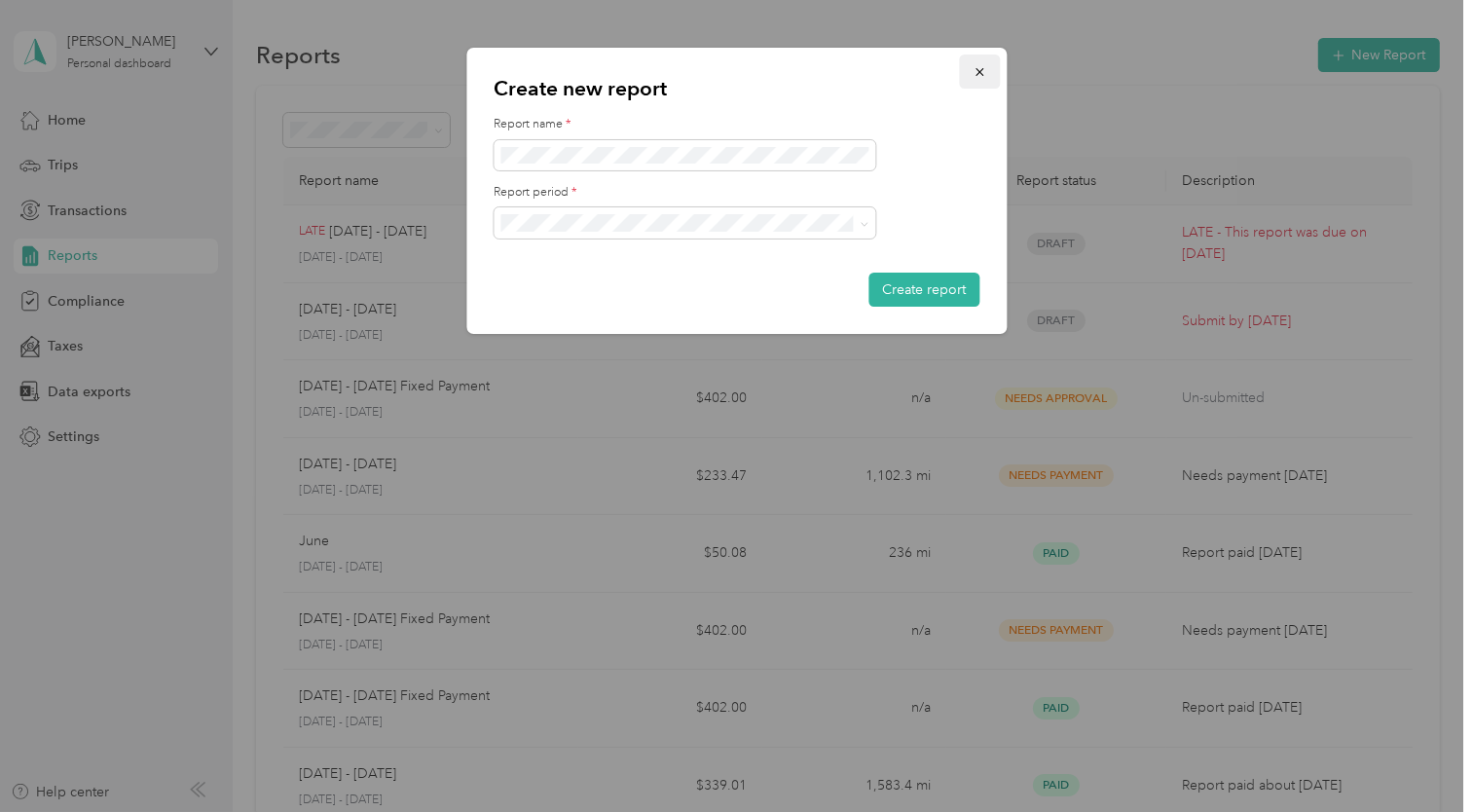
click at [980, 72] on icon "button" at bounding box center [980, 72] width 14 height 14
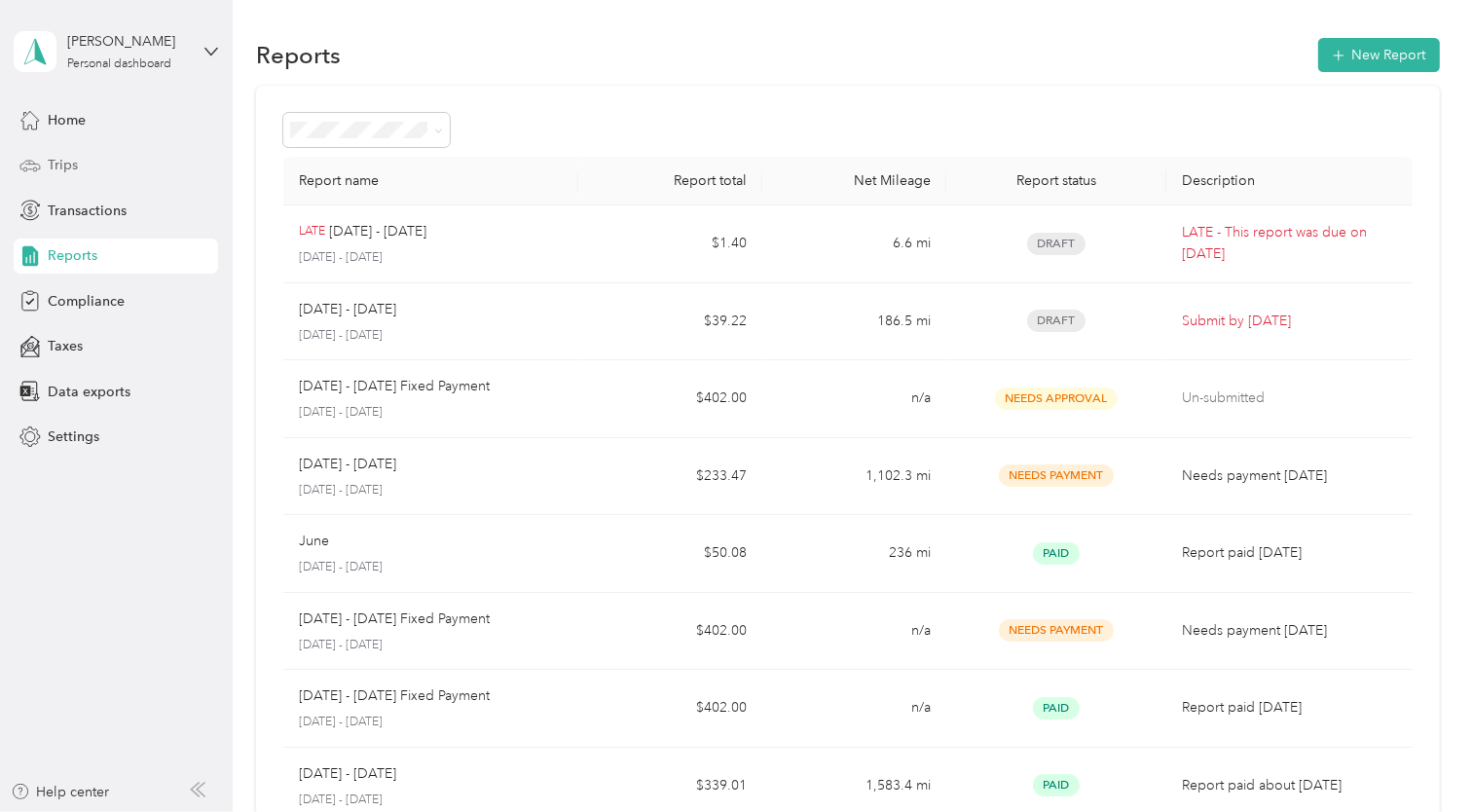
click at [167, 166] on div "Trips" at bounding box center [116, 166] width 204 height 35
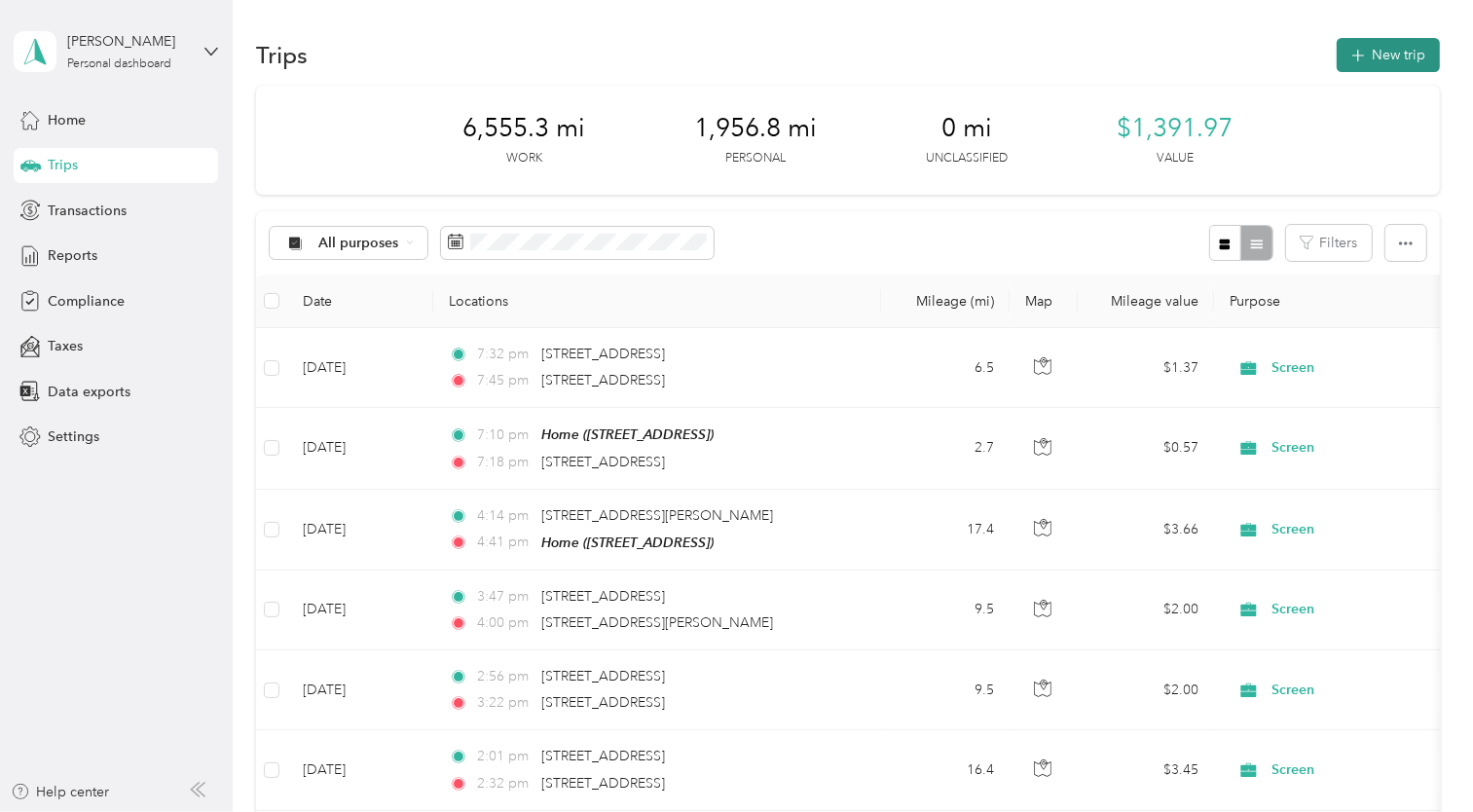
click at [1372, 40] on button "New trip" at bounding box center [1388, 55] width 103 height 34
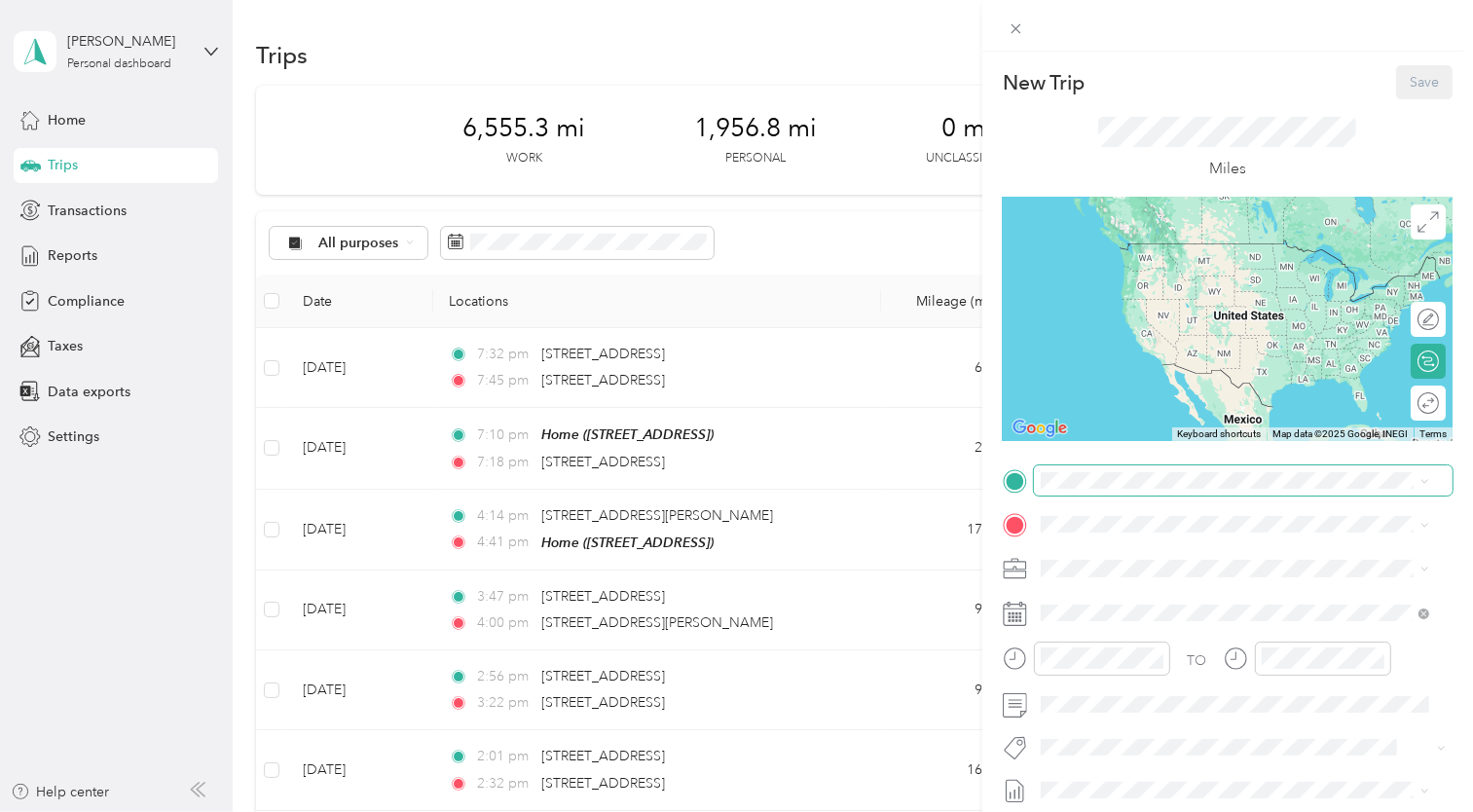
click at [1102, 468] on span at bounding box center [1243, 480] width 419 height 30
click at [1199, 577] on span "[STREET_ADDRESS]" at bounding box center [1139, 576] width 124 height 17
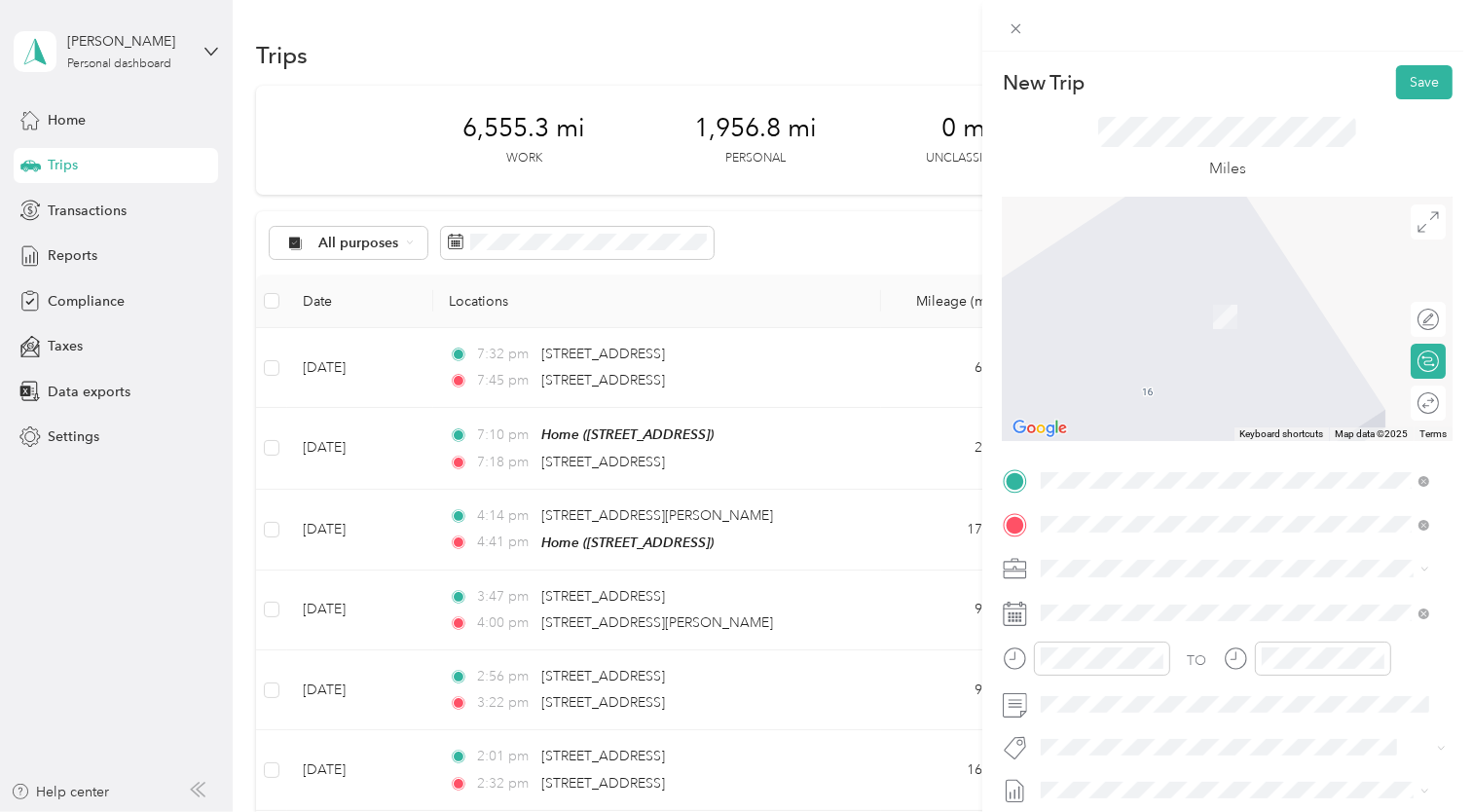
click at [1257, 332] on span "[GEOGRAPHIC_DATA], [STREET_ADDRESS] , 15231, [GEOGRAPHIC_DATA], [GEOGRAPHIC_DAT…" at bounding box center [1240, 336] width 326 height 58
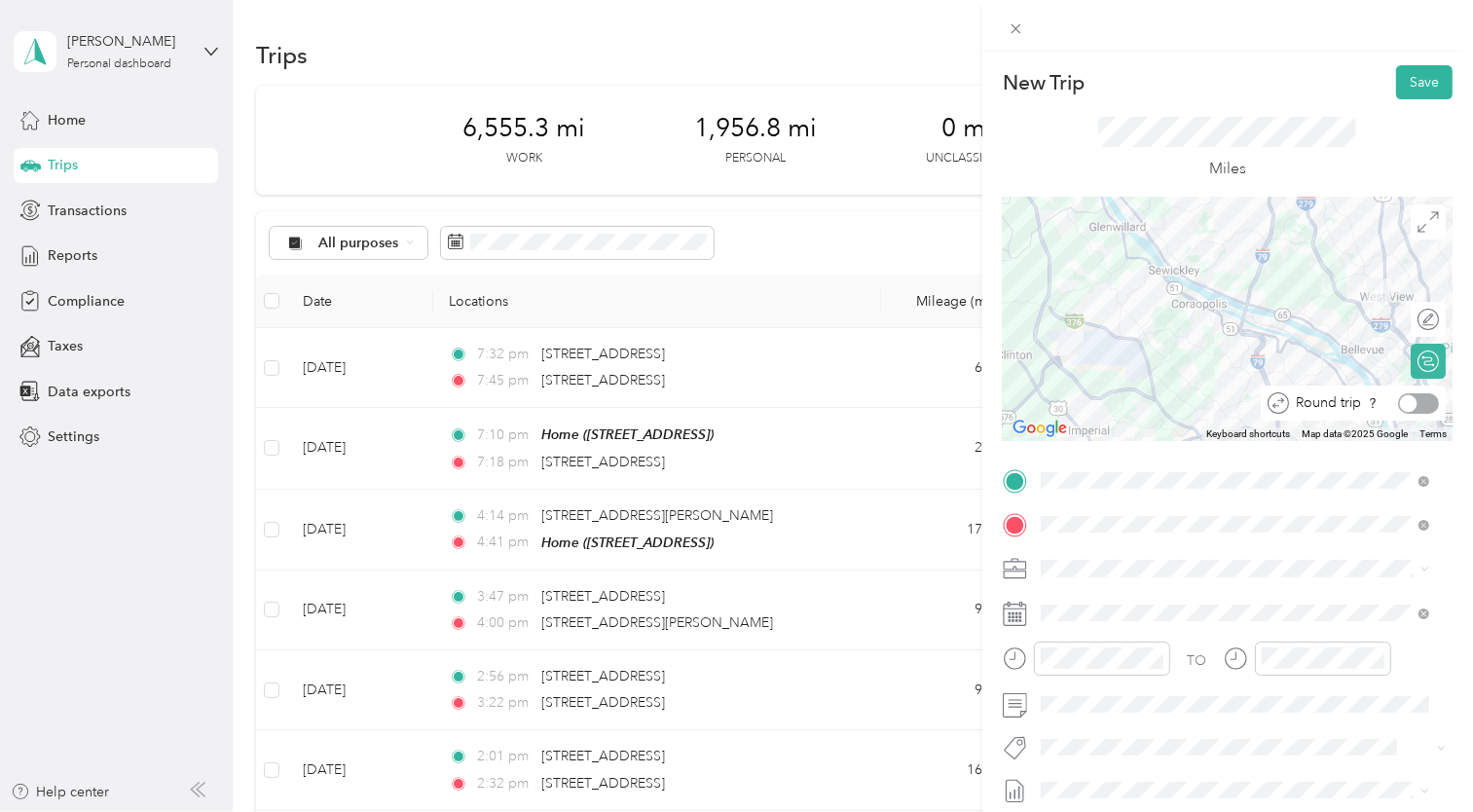
click at [1412, 404] on div at bounding box center [1418, 403] width 41 height 21
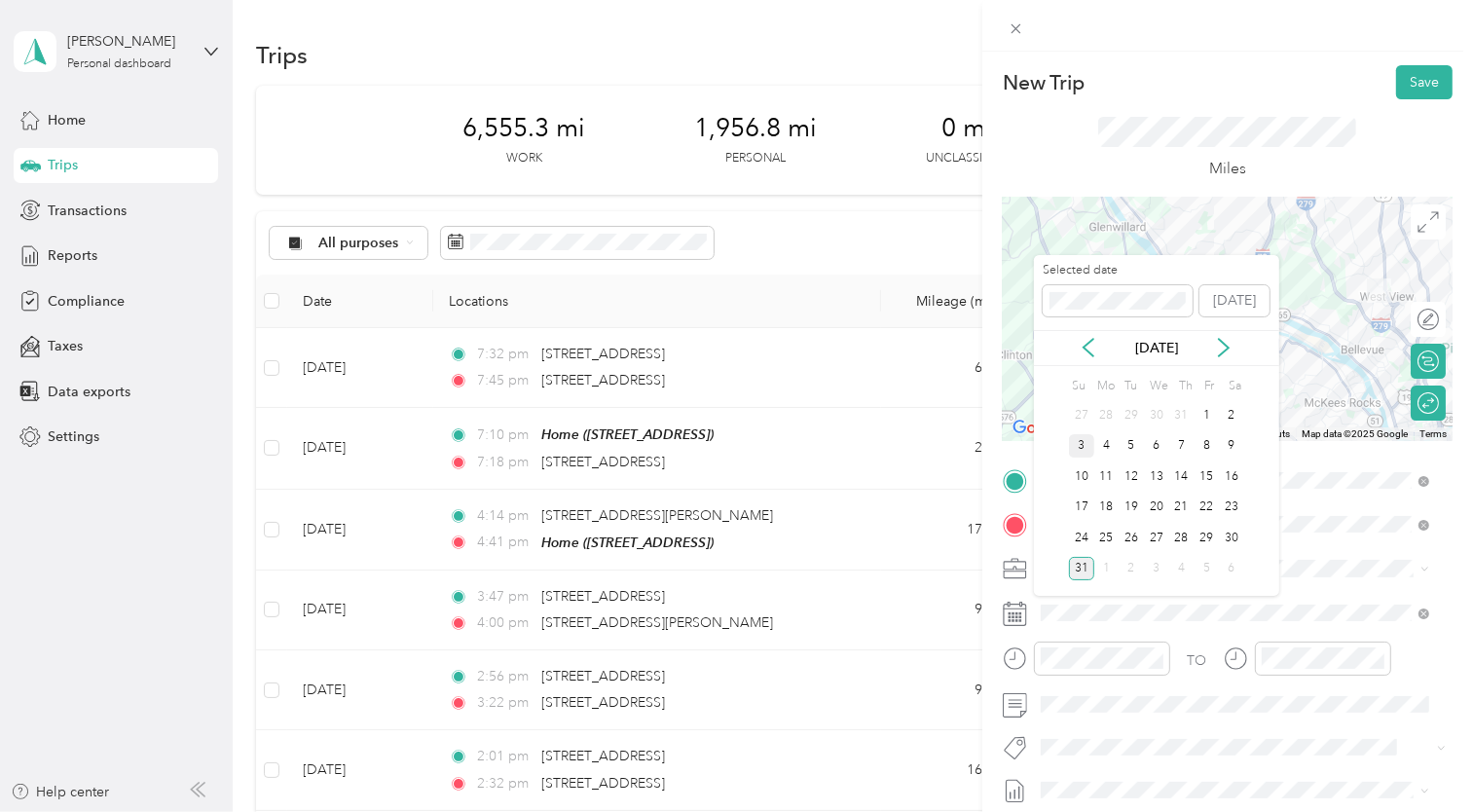
click at [1084, 444] on div "3" at bounding box center [1082, 446] width 25 height 25
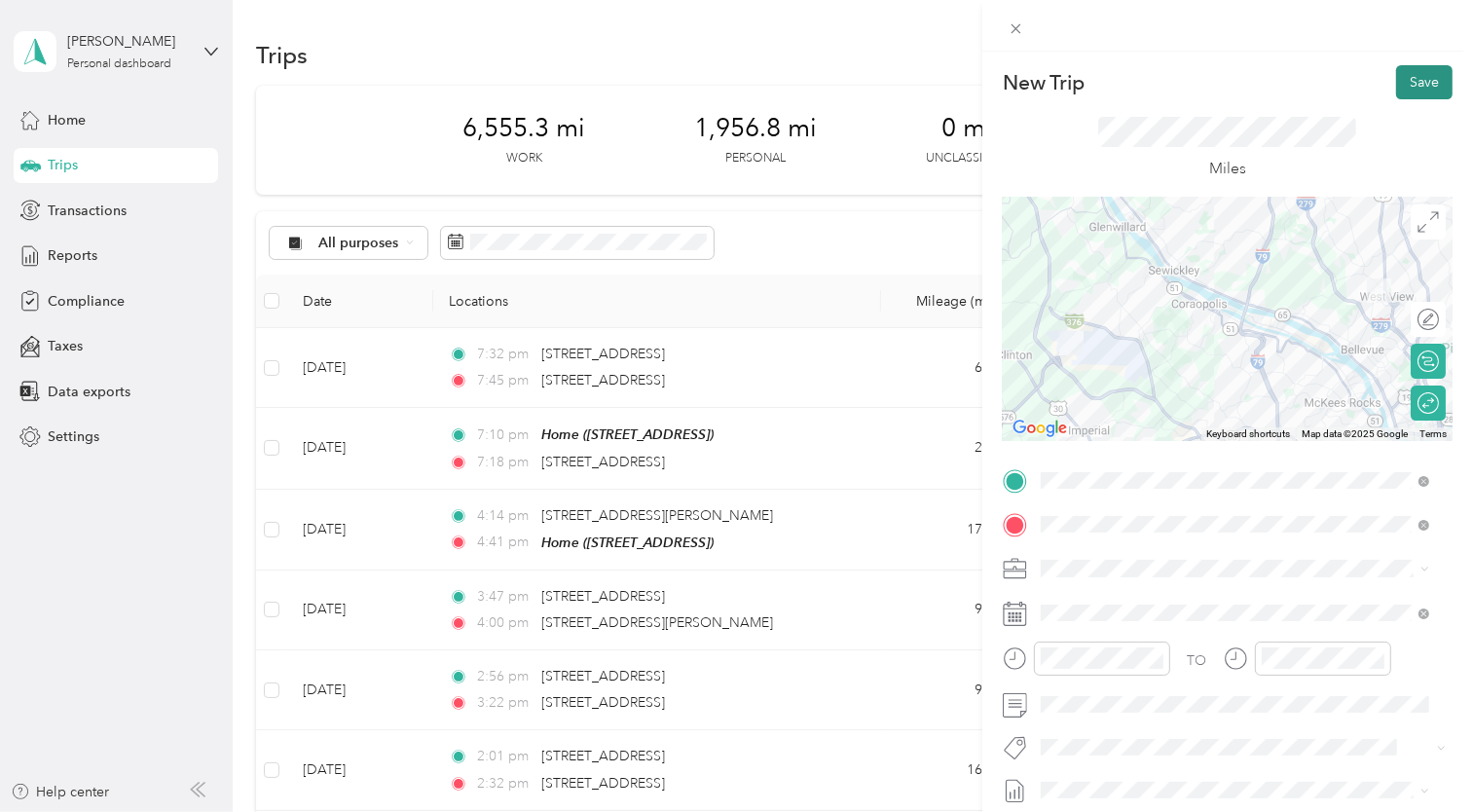
click at [1408, 82] on button "Save" at bounding box center [1424, 81] width 57 height 34
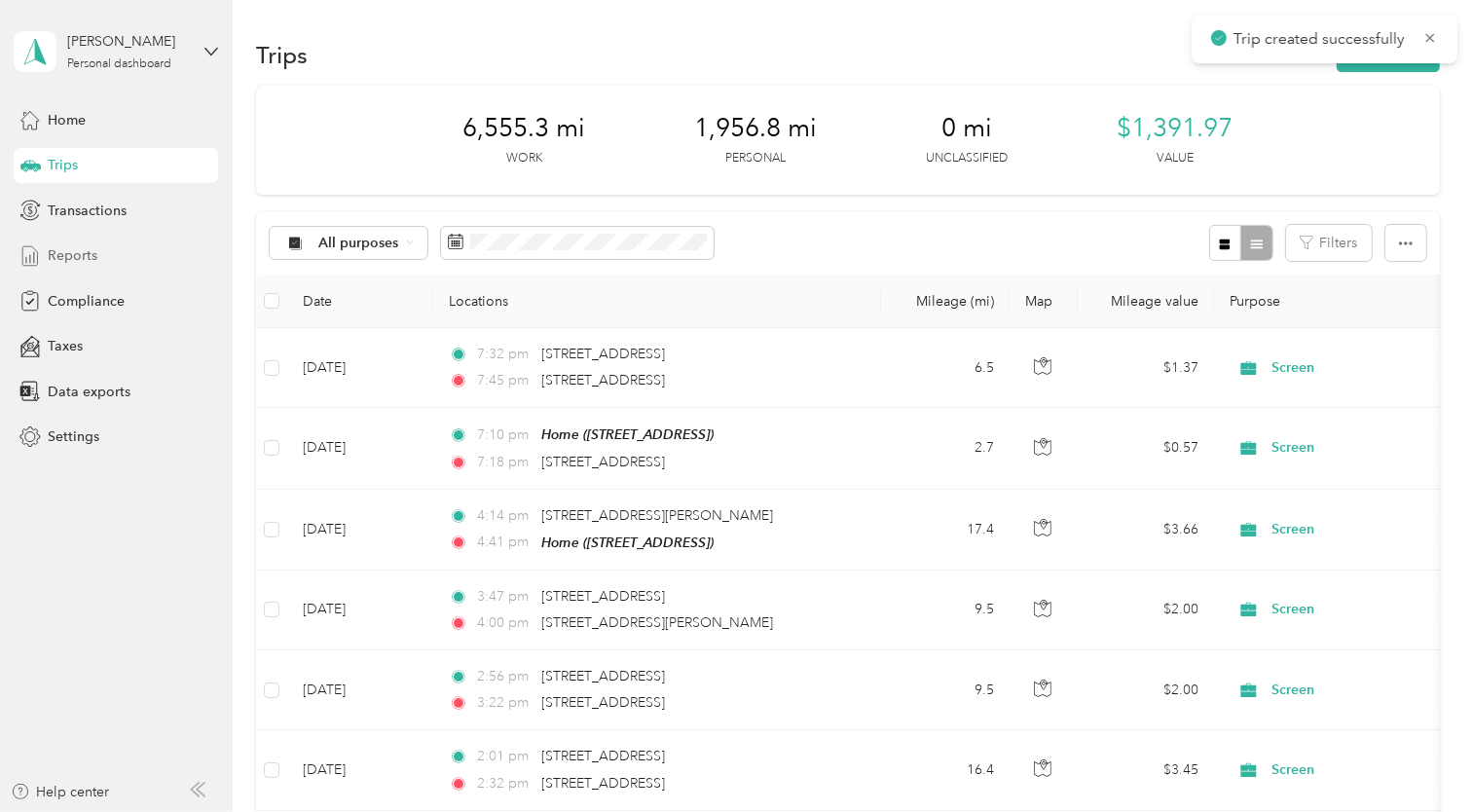
click at [43, 246] on div "Reports" at bounding box center [116, 256] width 204 height 35
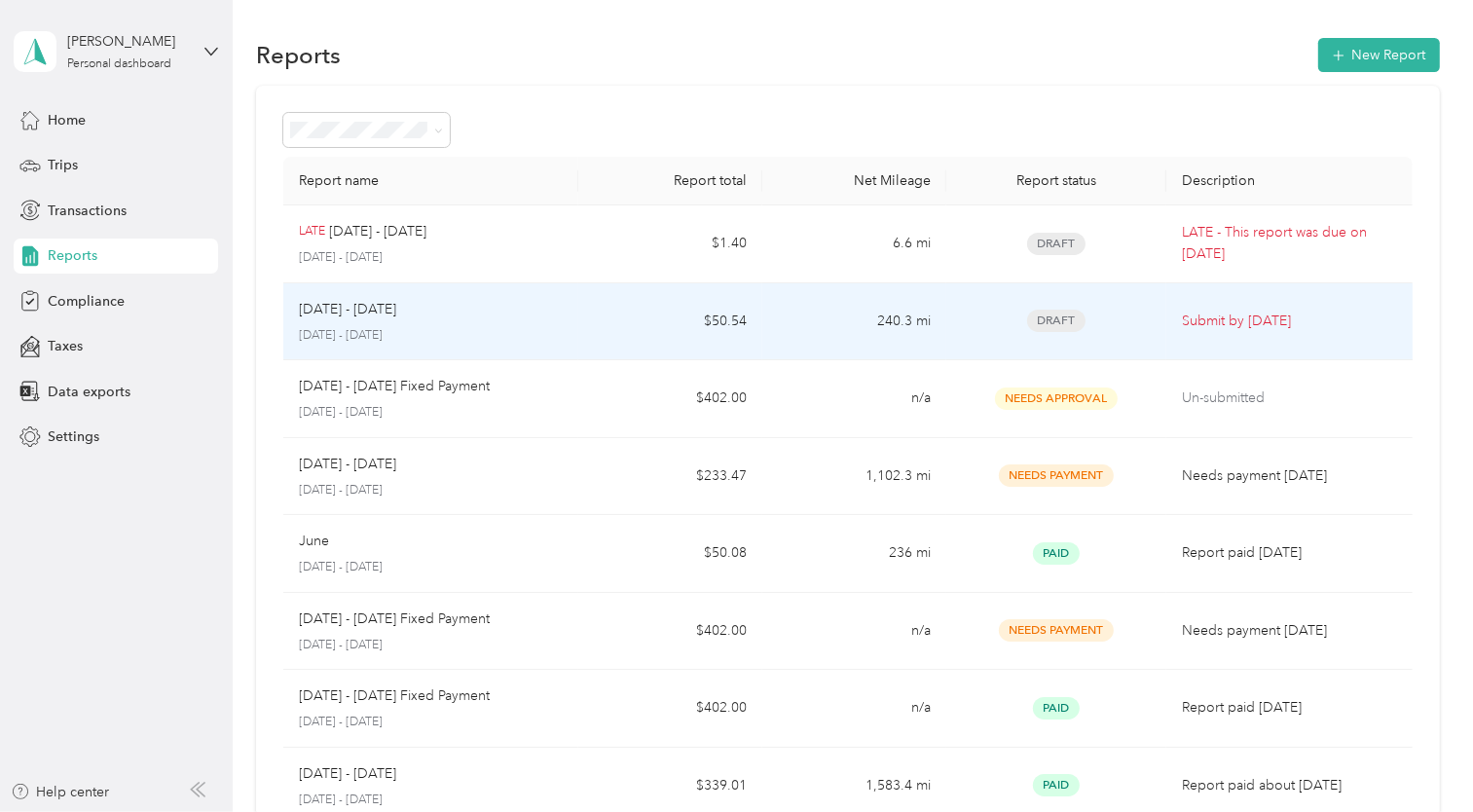
click at [1171, 322] on td "Submit by [DATE]" at bounding box center [1289, 322] width 245 height 77
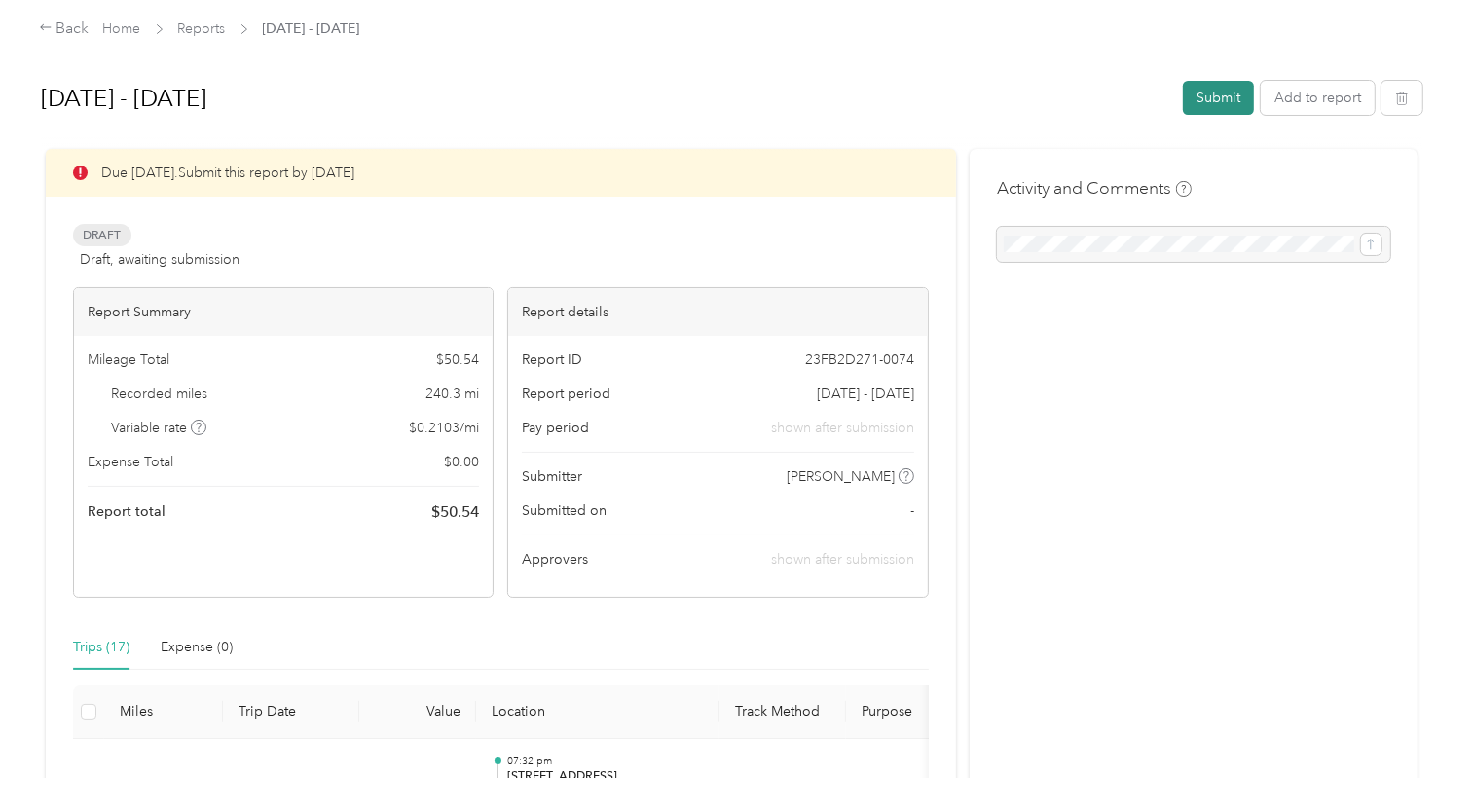
click at [1205, 103] on button "Submit" at bounding box center [1218, 97] width 71 height 34
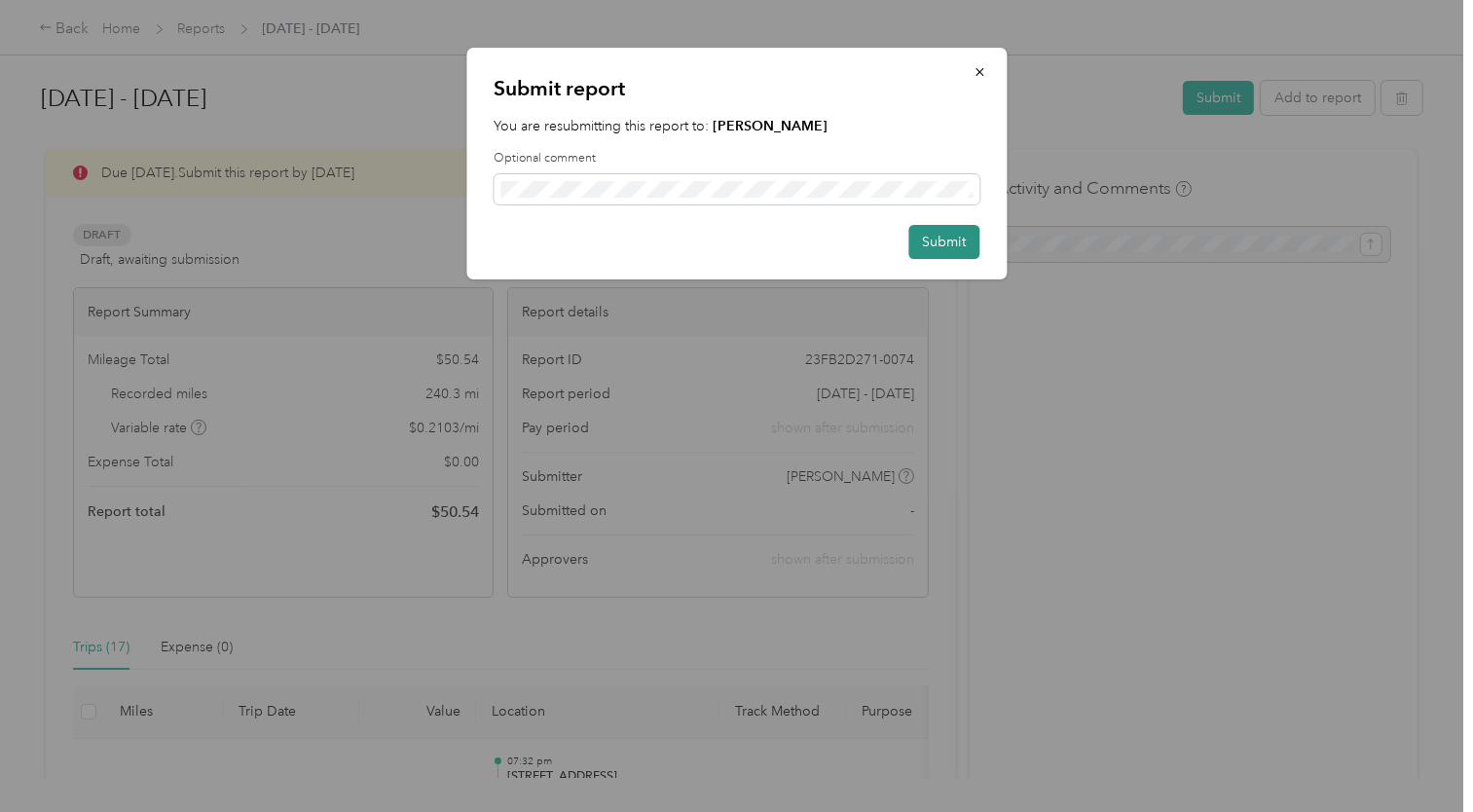
click at [944, 249] on button "Submit" at bounding box center [943, 241] width 71 height 34
